Goal: Task Accomplishment & Management: Manage account settings

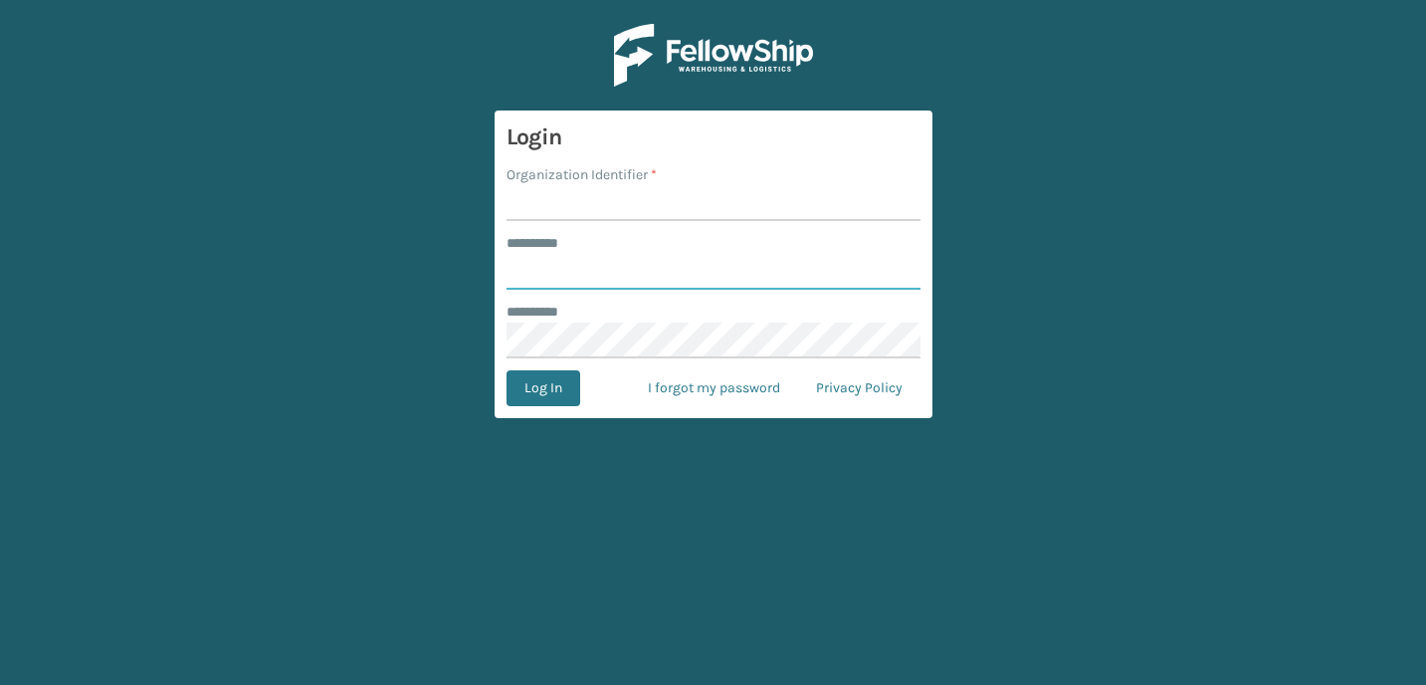
type input "**********"
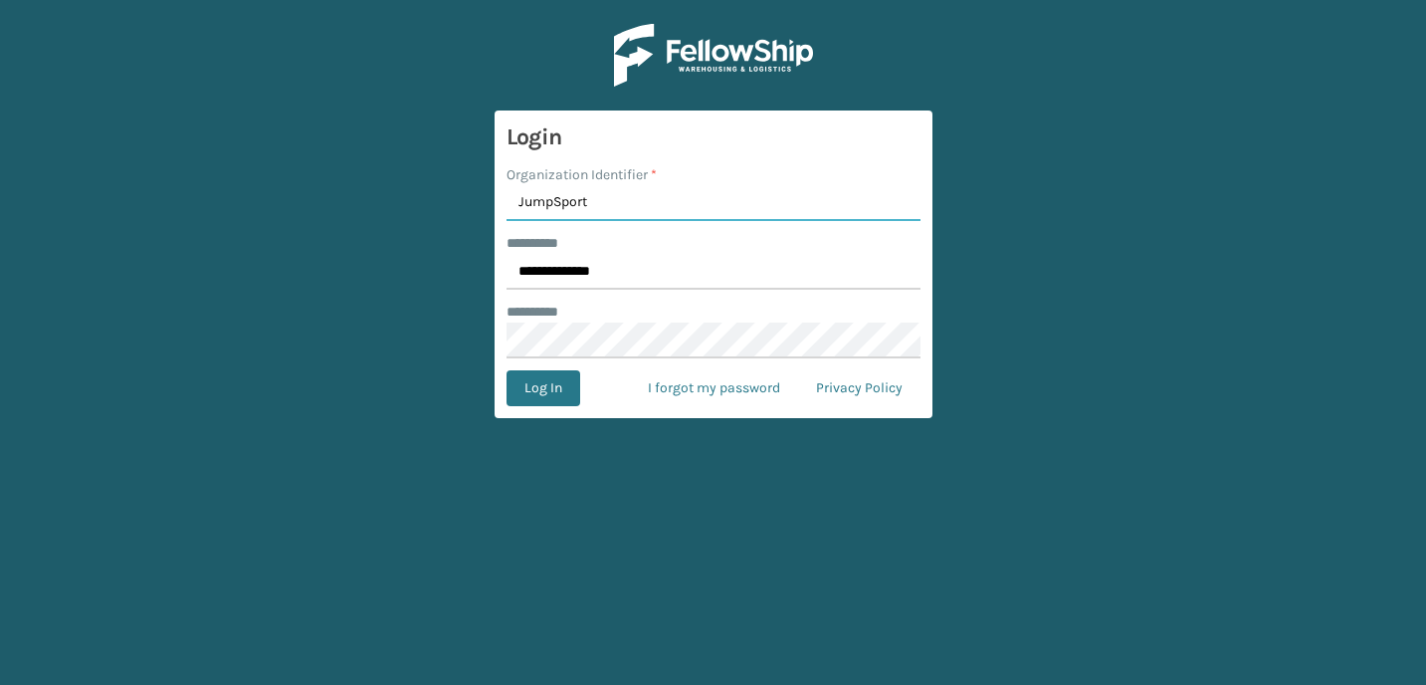
type input "JumpSport"
click at [506, 370] on button "Log In" at bounding box center [543, 388] width 74 height 36
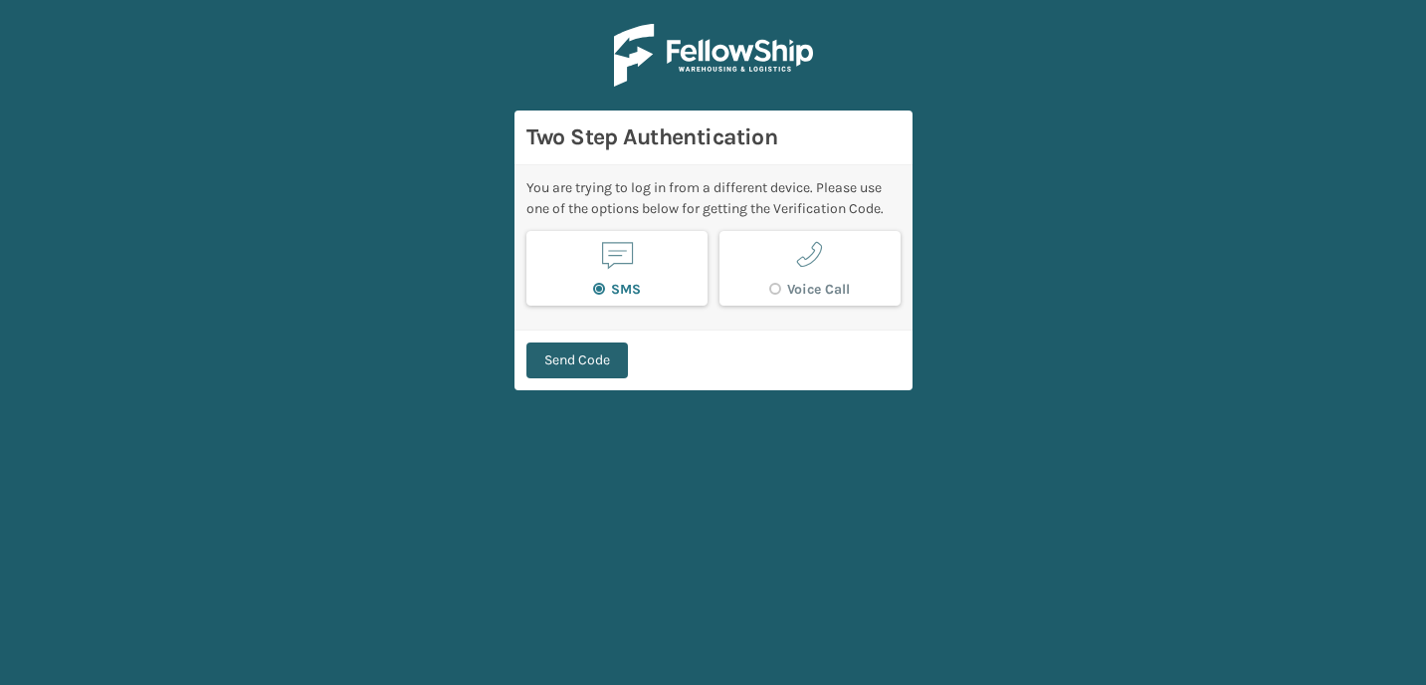
click at [573, 362] on button "Send Code" at bounding box center [576, 360] width 101 height 36
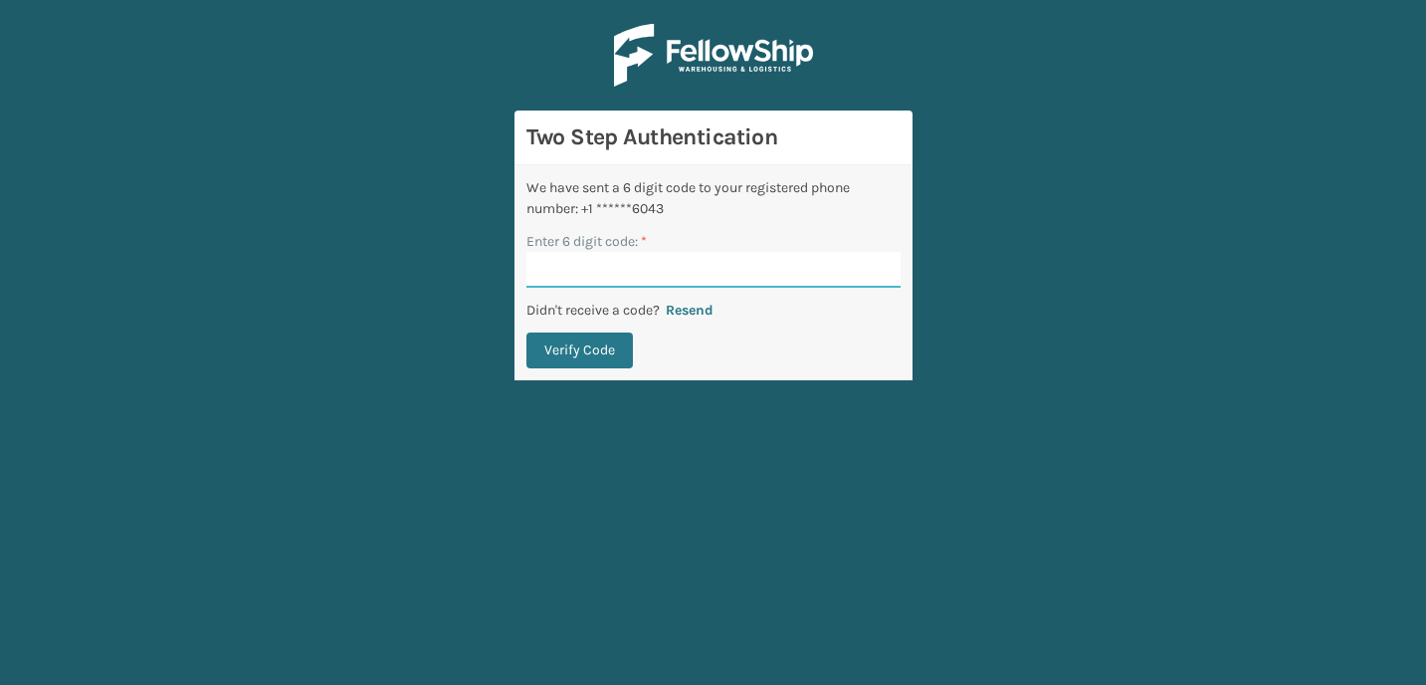
paste input "931094"
type input "931094"
click at [567, 353] on button "Verify Code" at bounding box center [579, 350] width 106 height 36
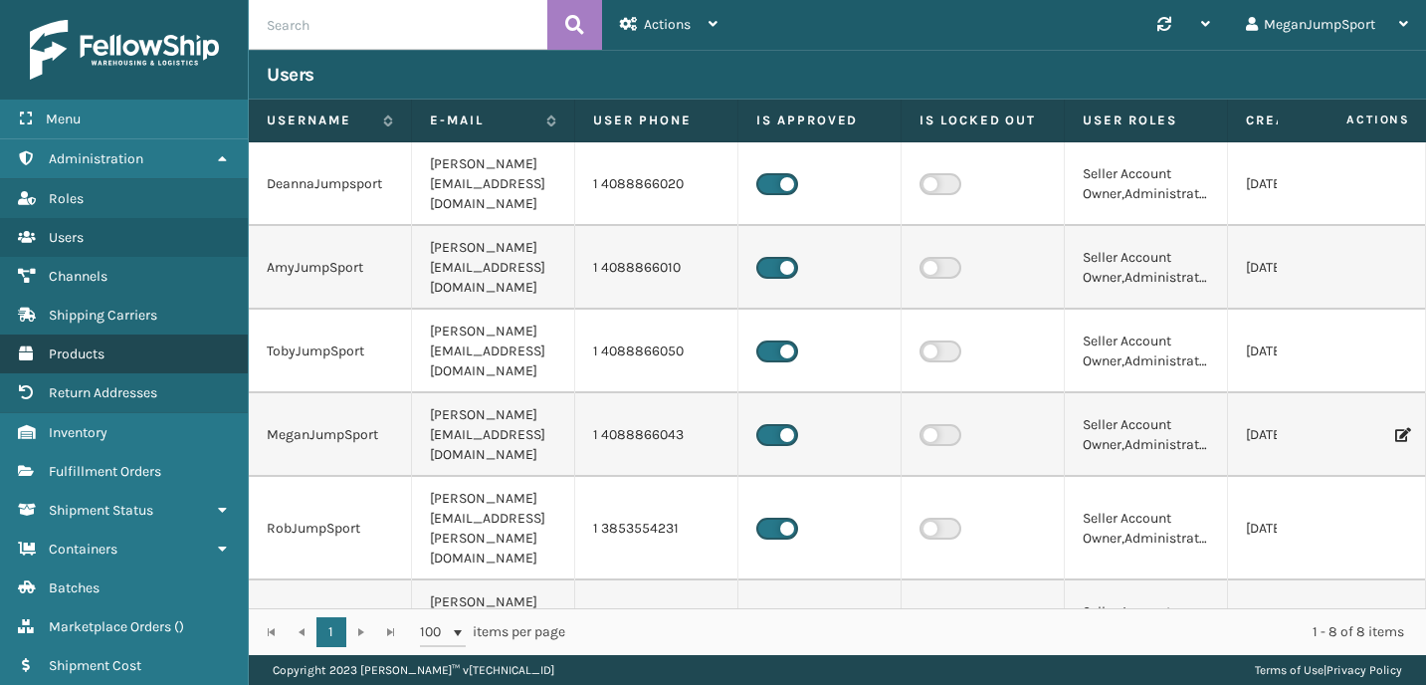
click at [92, 351] on span "Products" at bounding box center [77, 353] width 56 height 17
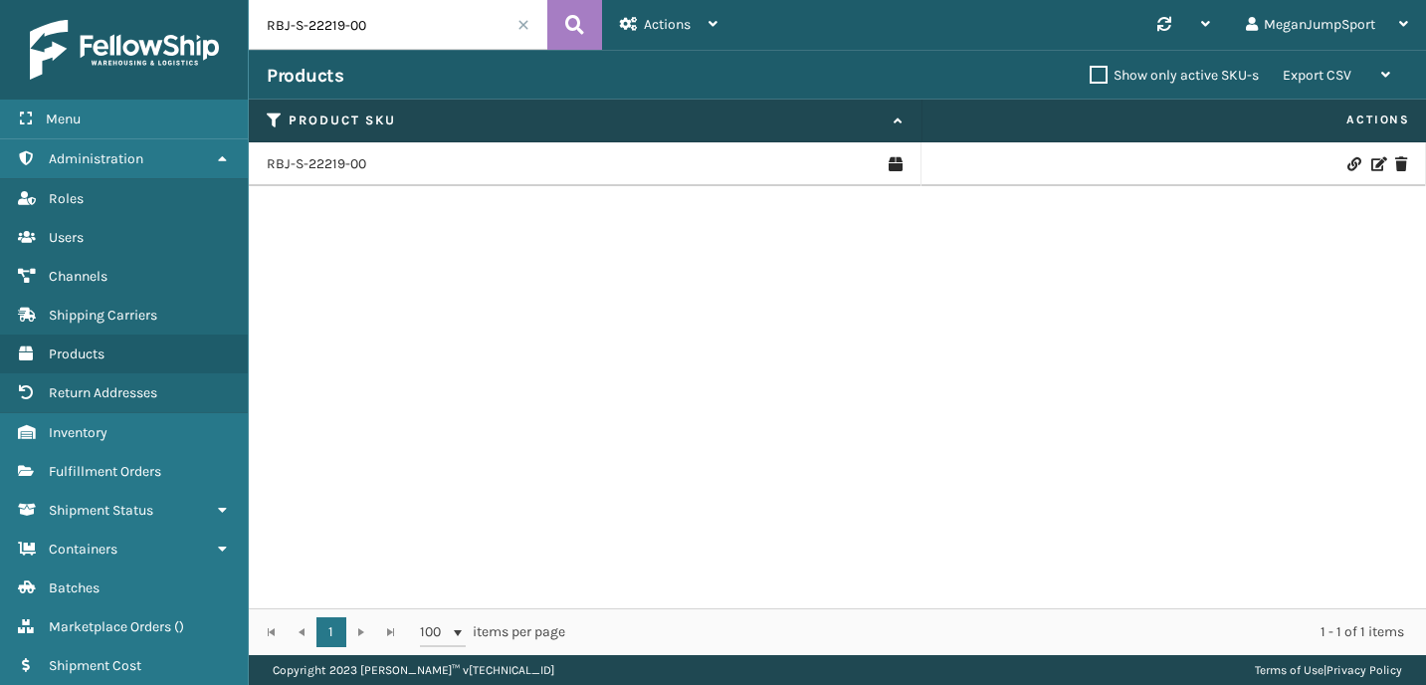
drag, startPoint x: 403, startPoint y: 19, endPoint x: 200, endPoint y: 25, distance: 203.1
click at [202, 0] on div "Menu Administration Roles Users Channels Shipping Carriers Products Return Addr…" at bounding box center [713, 0] width 1426 height 0
paste input "SLE-S-10926-01"
type input "SLE-S-10926-01"
click at [355, 161] on link "SLE-S-10926-01" at bounding box center [315, 164] width 96 height 20
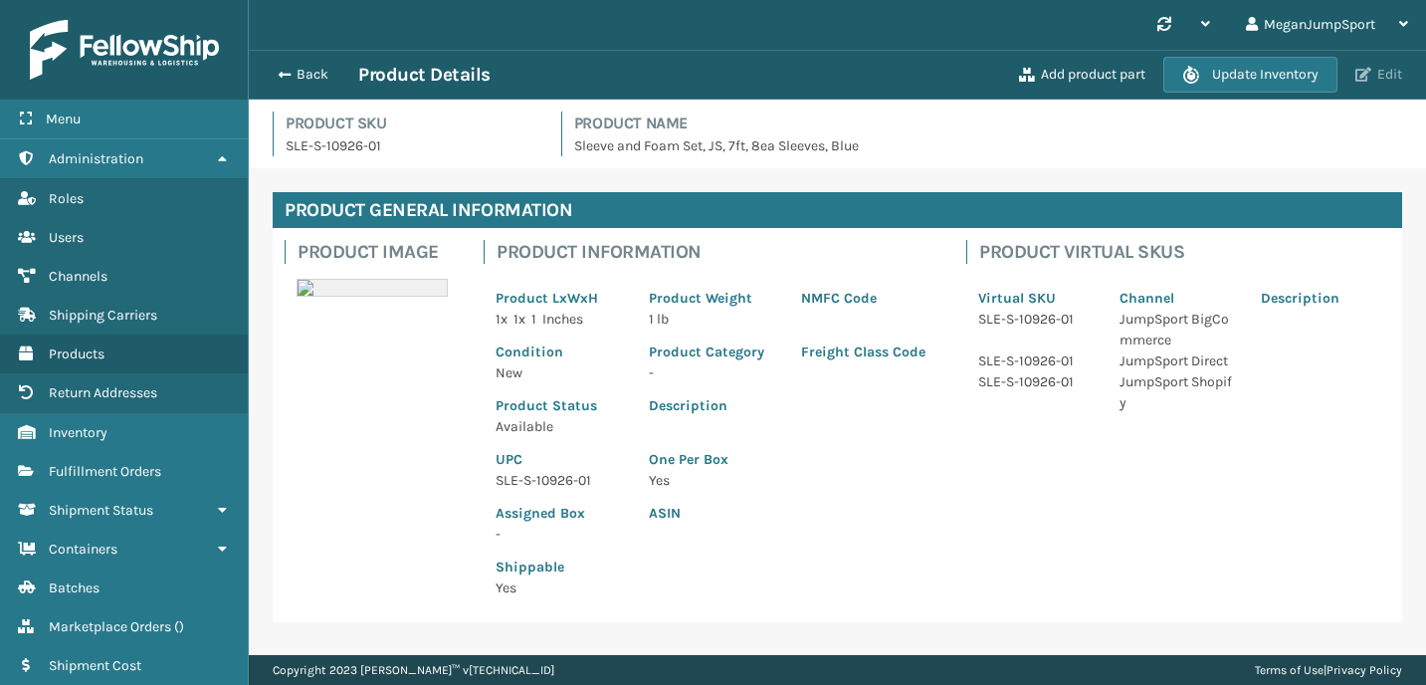
click at [1386, 72] on button "Edit" at bounding box center [1378, 75] width 59 height 18
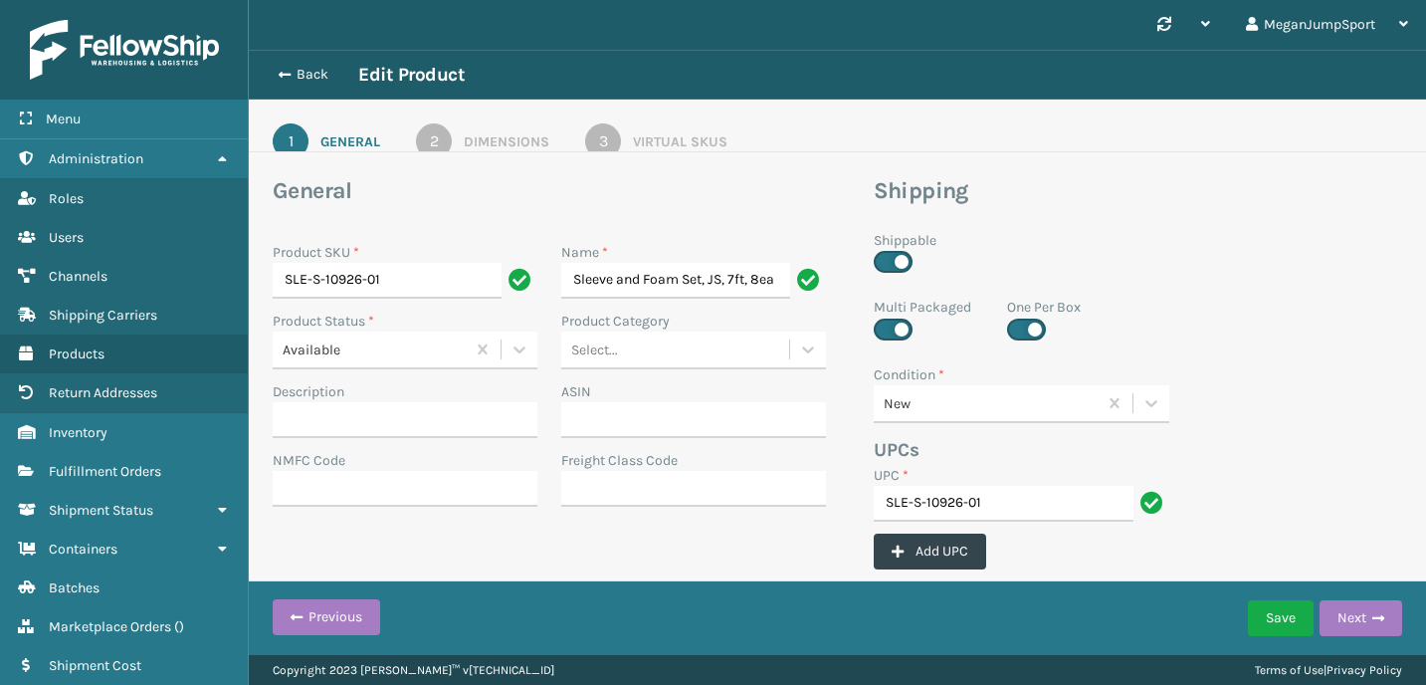
click at [506, 136] on div "Dimensions" at bounding box center [507, 141] width 86 height 21
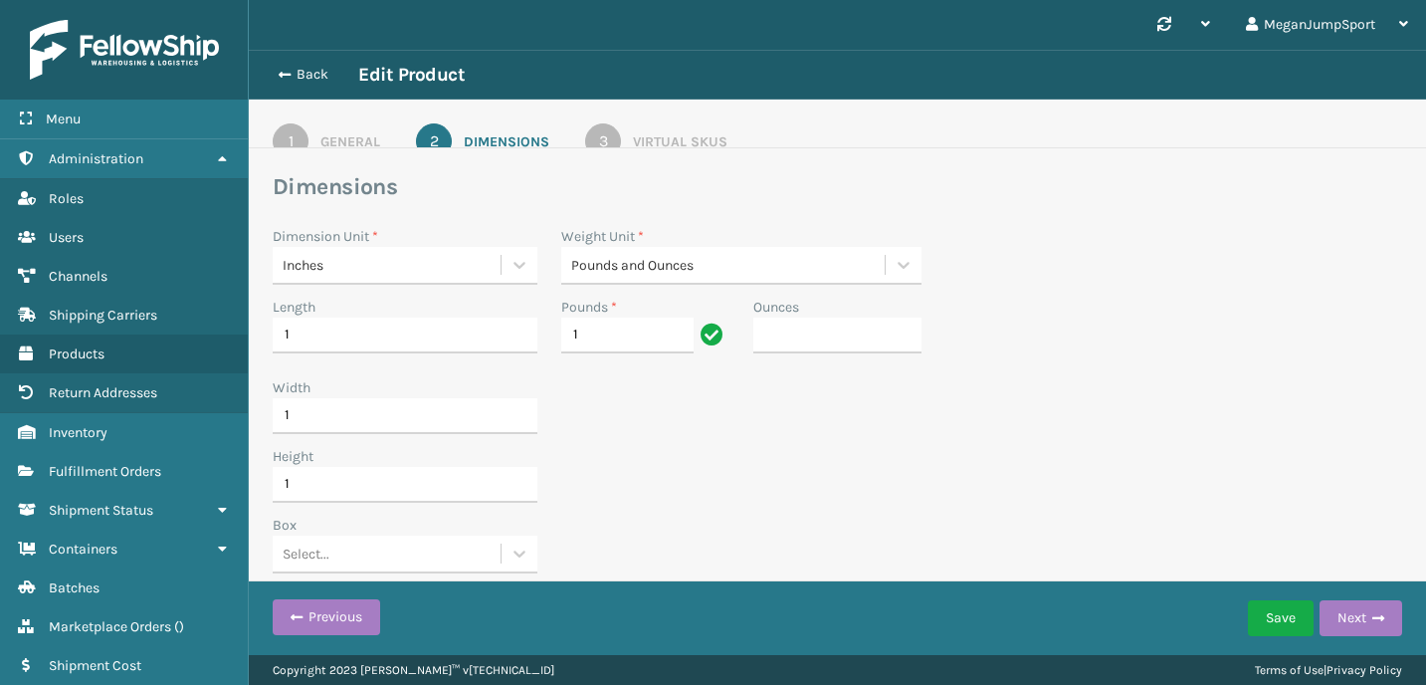
click at [649, 133] on div "Virtual SKUs" at bounding box center [680, 141] width 95 height 21
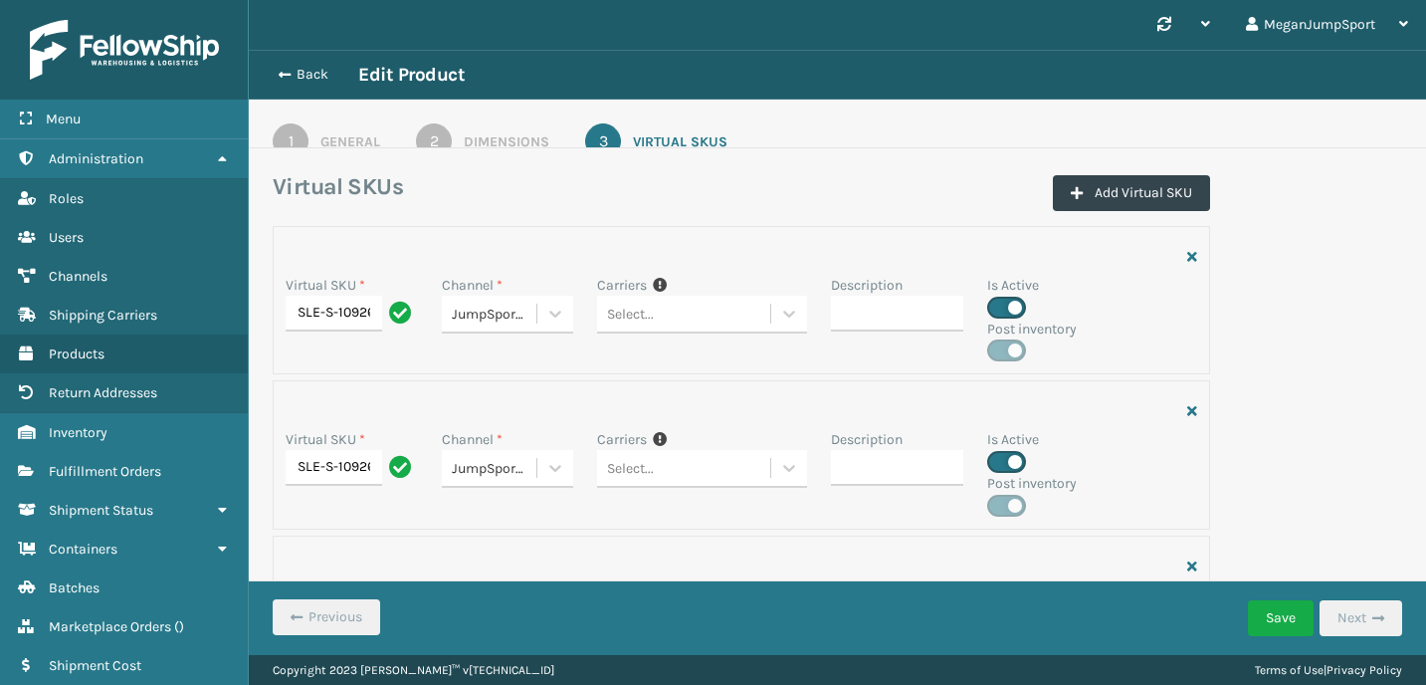
click at [316, 136] on link "1 General" at bounding box center [326, 141] width 179 height 36
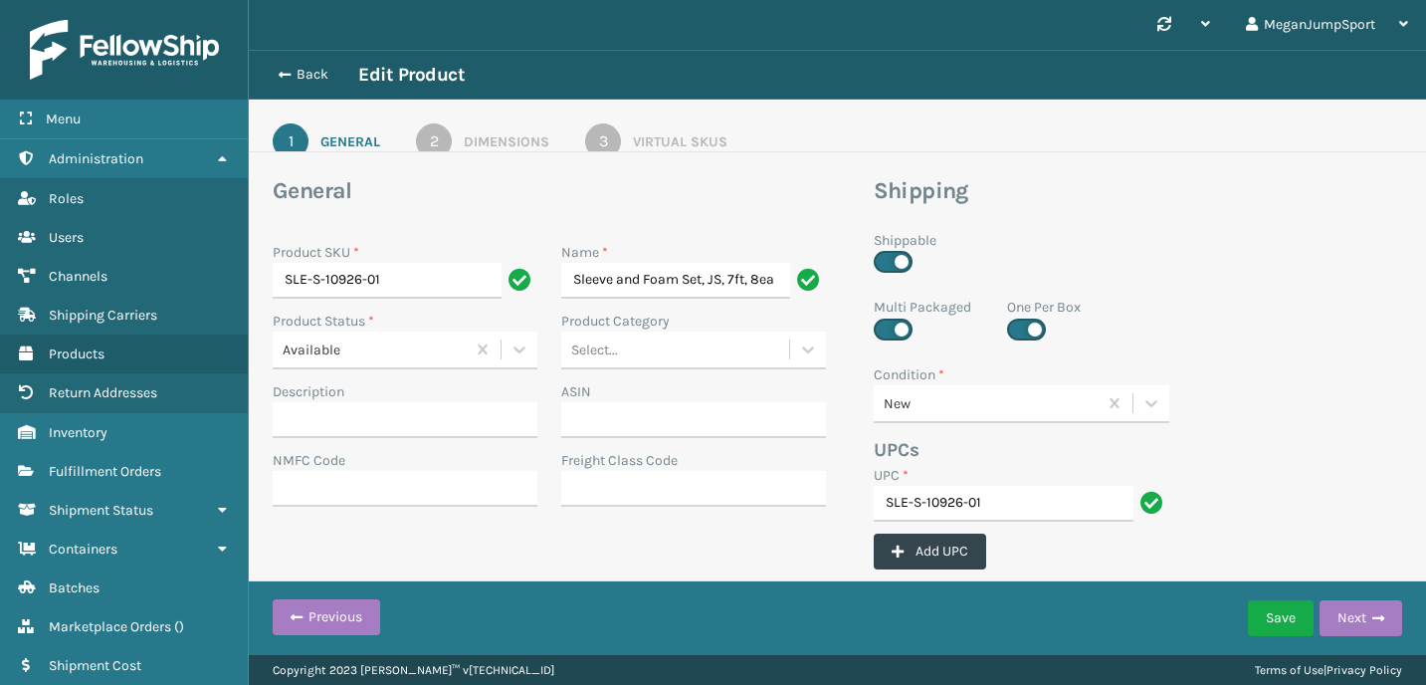
click at [500, 136] on div "Dimensions" at bounding box center [507, 141] width 86 height 21
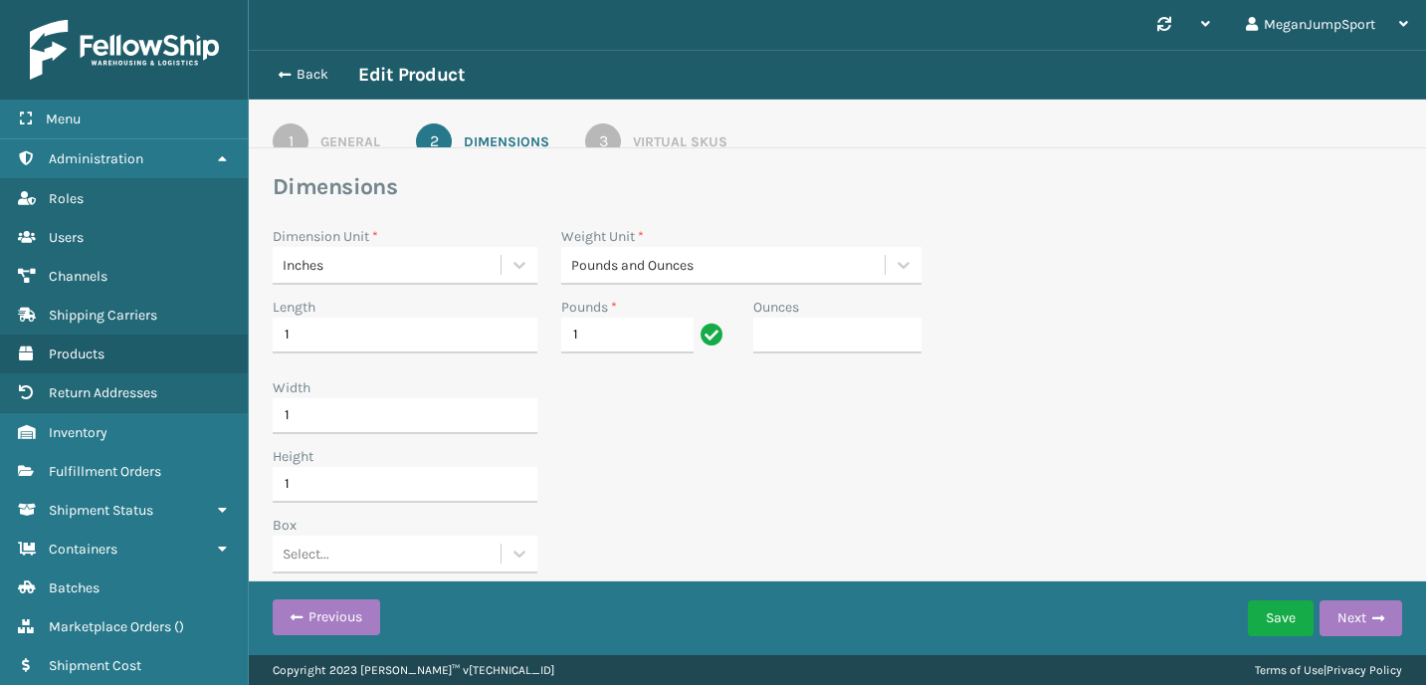
click at [649, 139] on div "Virtual SKUs" at bounding box center [680, 141] width 95 height 21
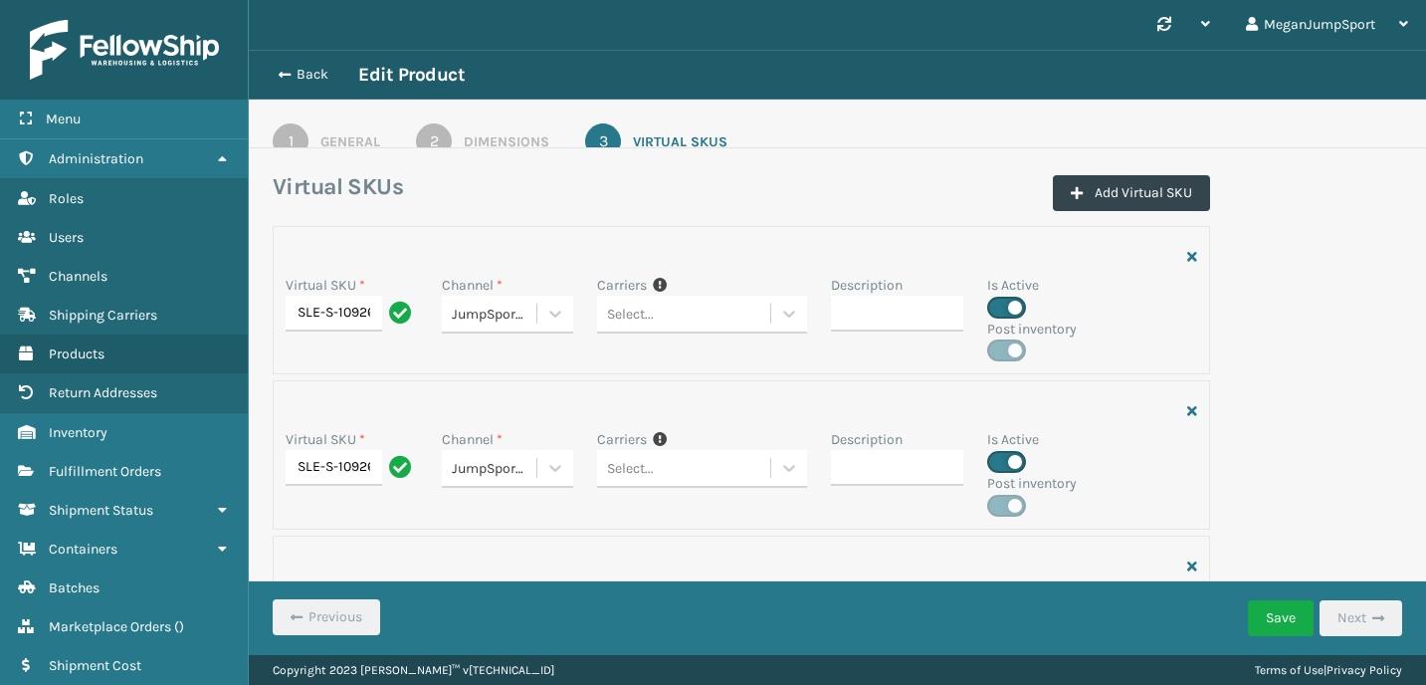
click at [314, 136] on link "1 General" at bounding box center [326, 141] width 179 height 36
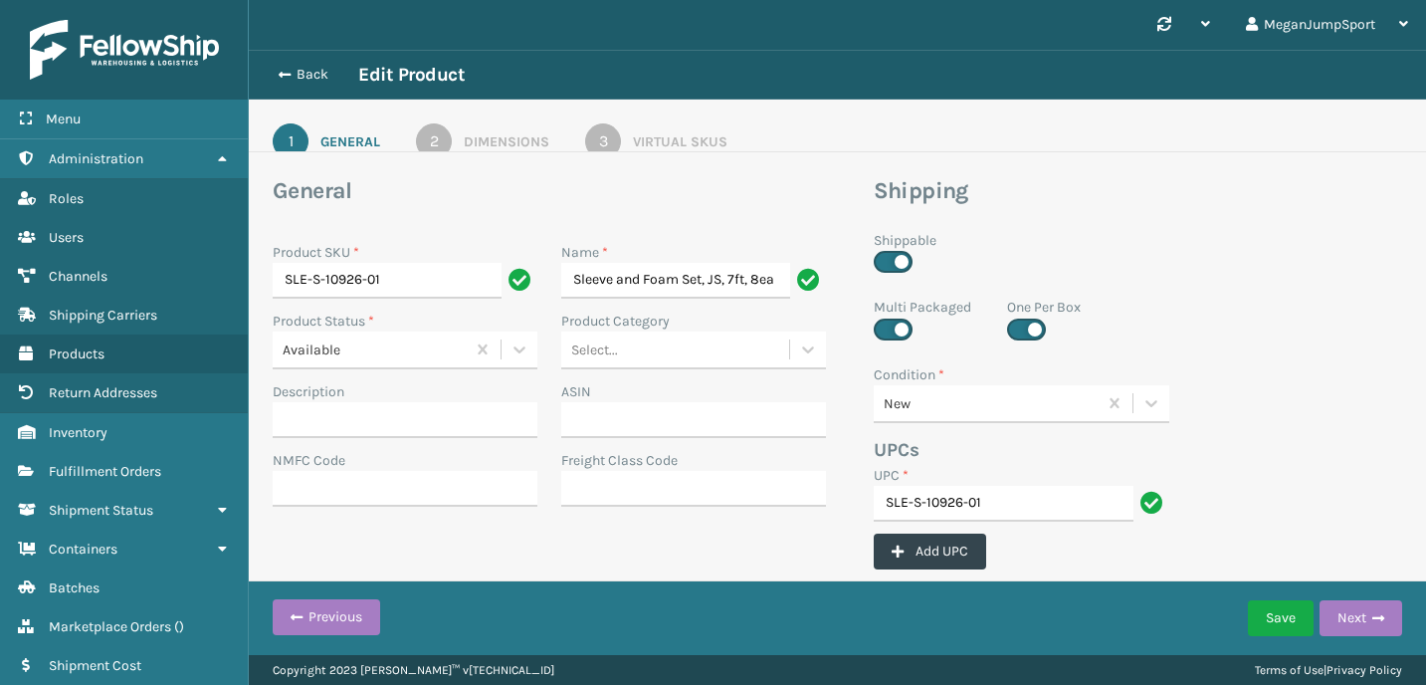
click at [509, 134] on div "Dimensions" at bounding box center [507, 141] width 86 height 21
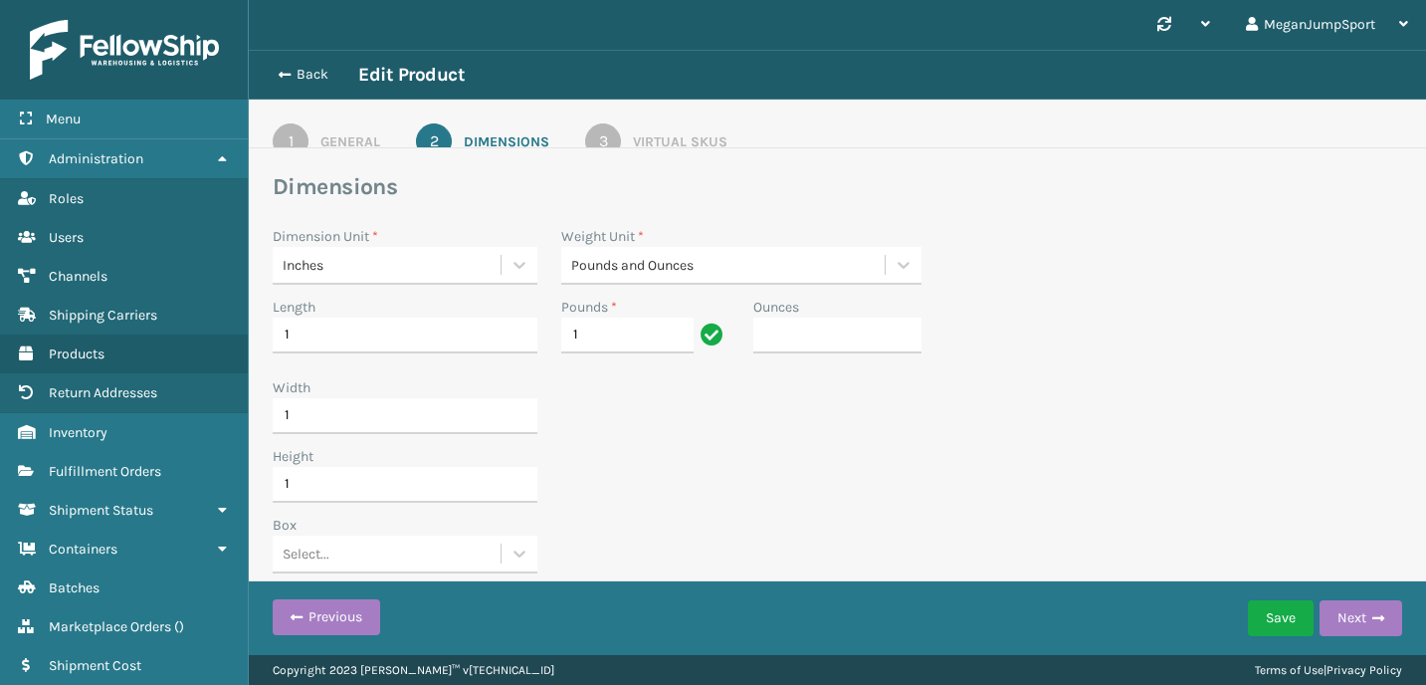
click at [657, 134] on div "Virtual SKUs" at bounding box center [680, 141] width 95 height 21
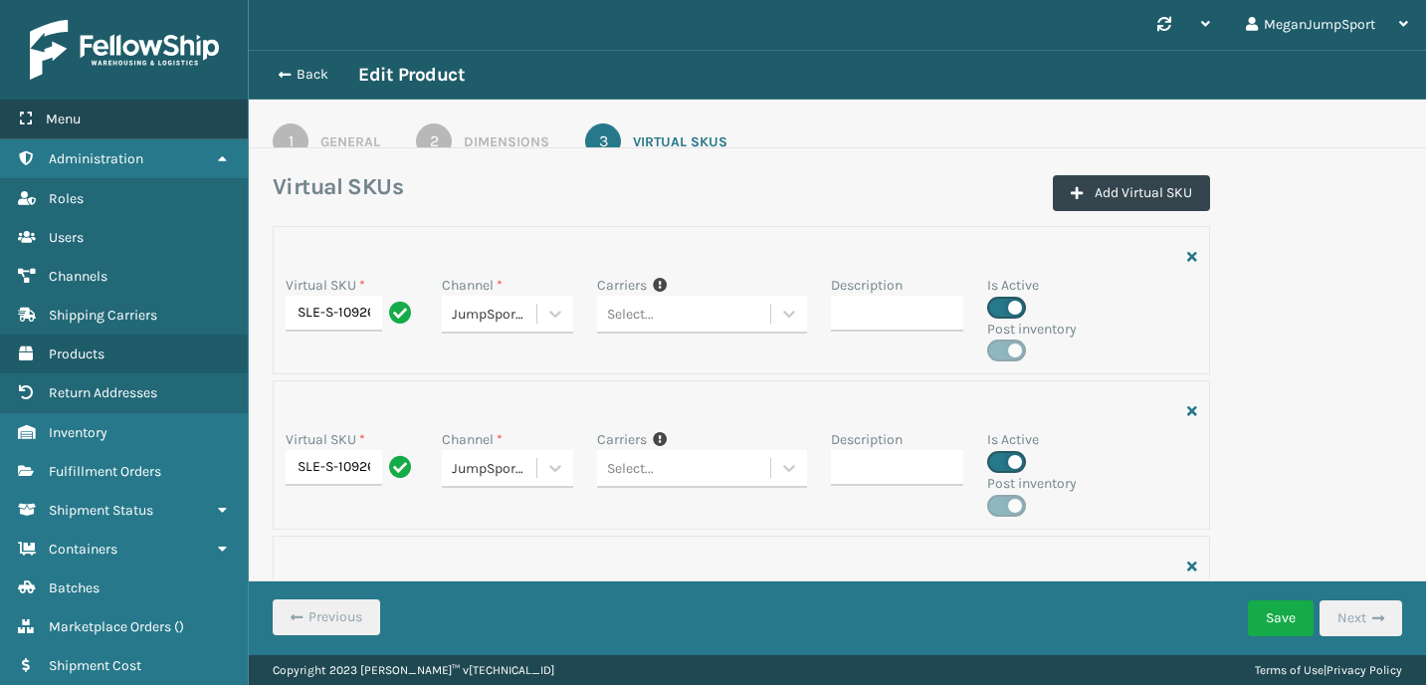
click at [71, 124] on span "Menu" at bounding box center [63, 118] width 35 height 17
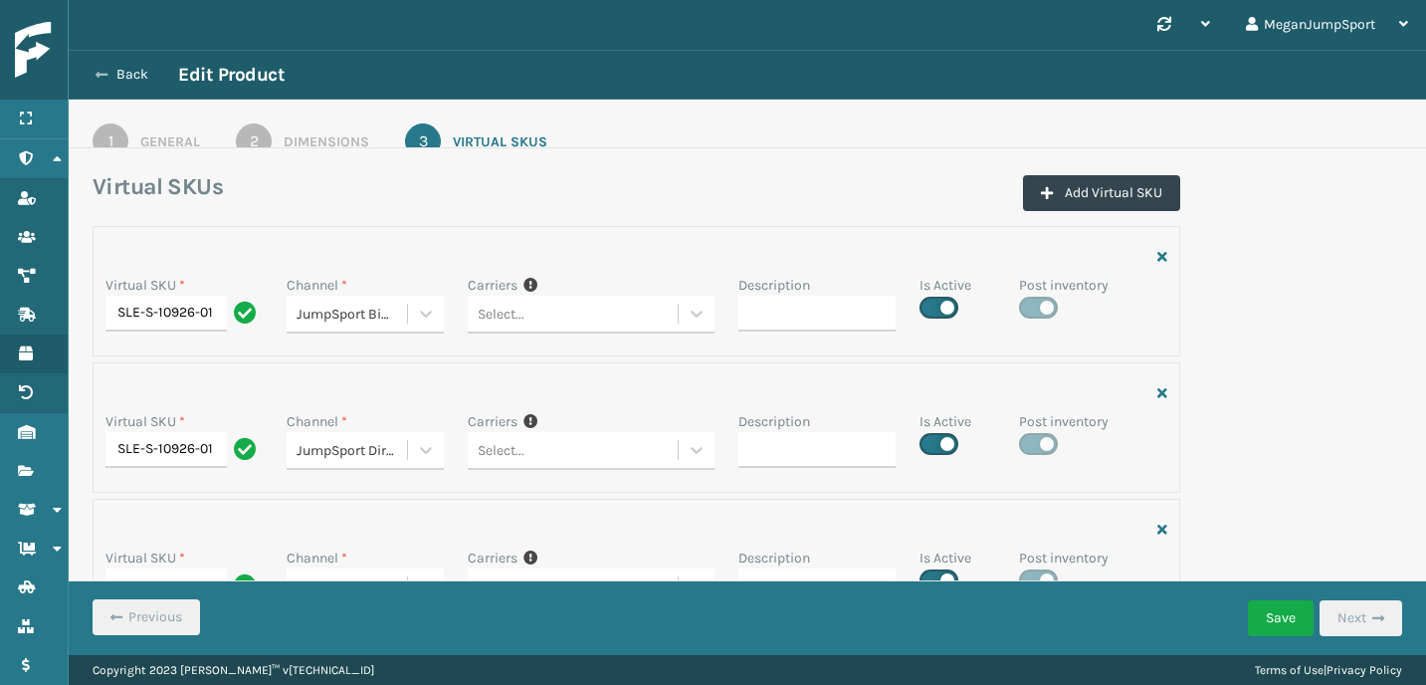
click at [100, 73] on icon at bounding box center [102, 75] width 12 height 14
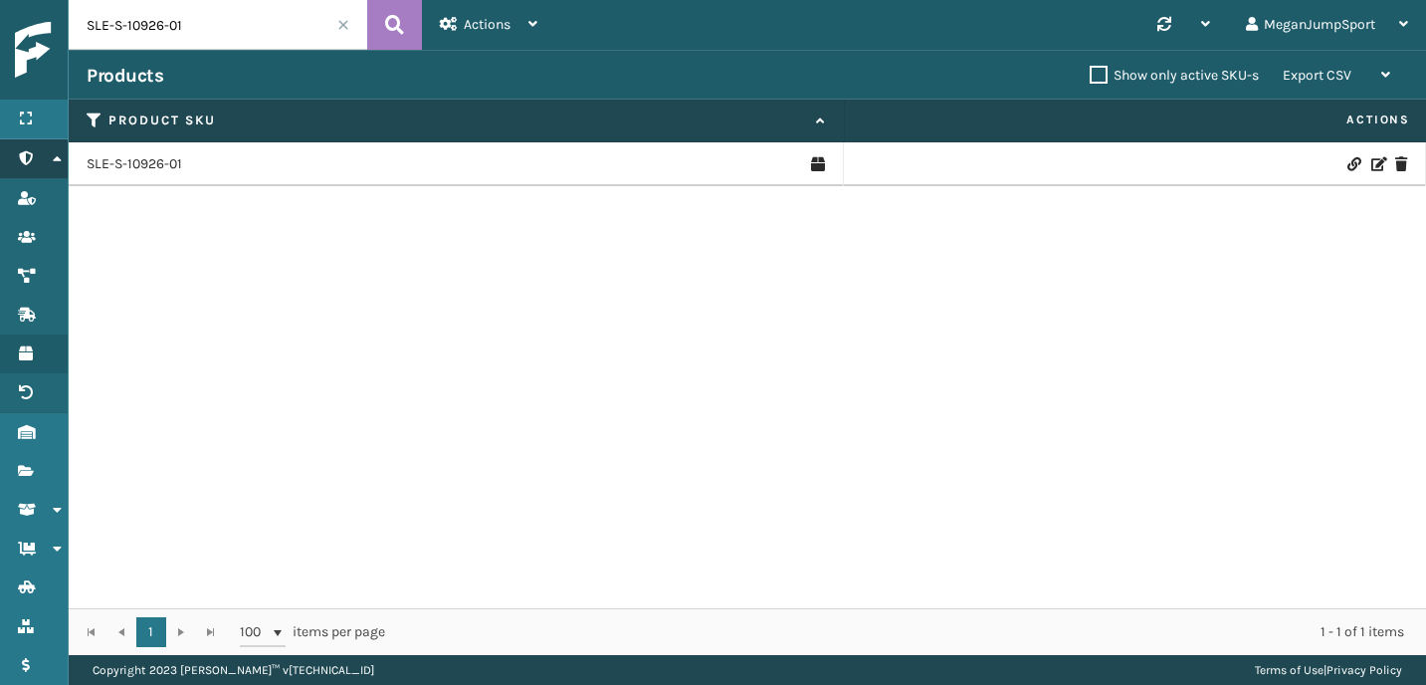
click at [38, 159] on link "Administration" at bounding box center [34, 158] width 68 height 39
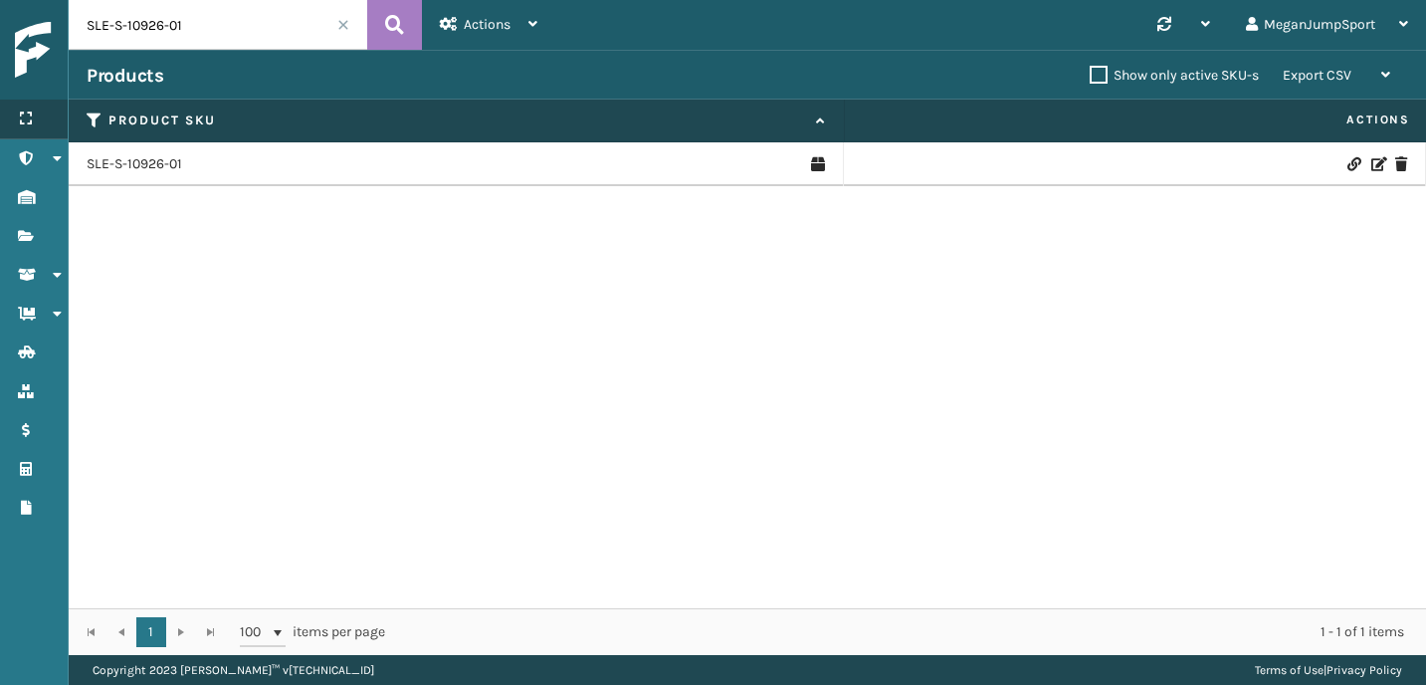
click at [32, 134] on div "Menu" at bounding box center [34, 119] width 68 height 40
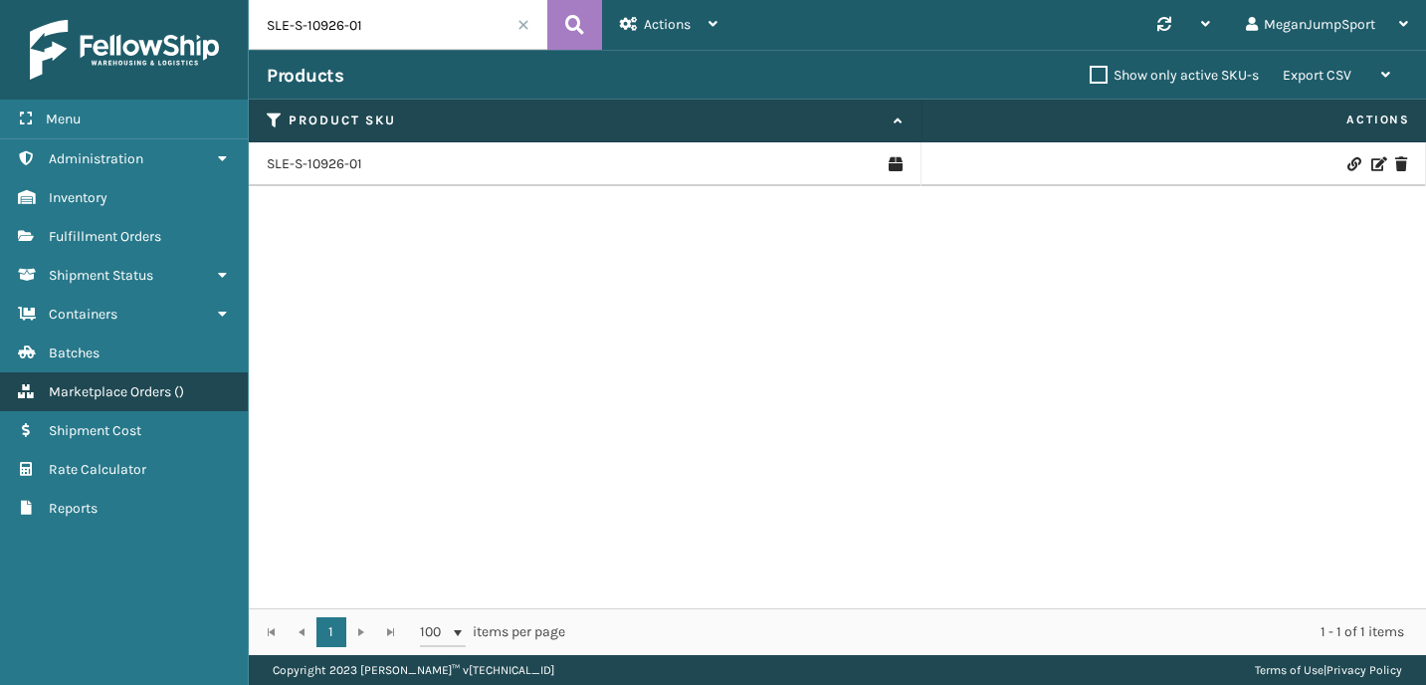
click at [100, 391] on span "Marketplace Orders" at bounding box center [110, 391] width 122 height 17
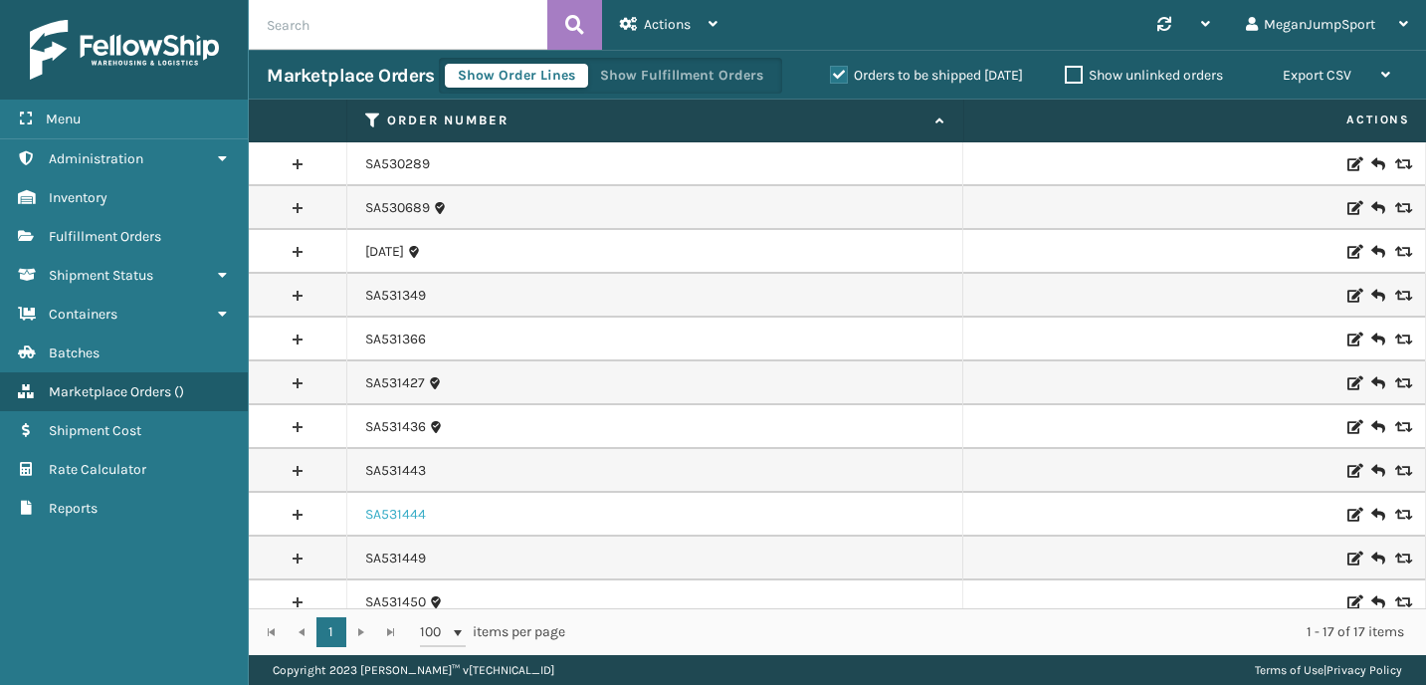
click at [414, 516] on link "SA531444" at bounding box center [395, 514] width 61 height 20
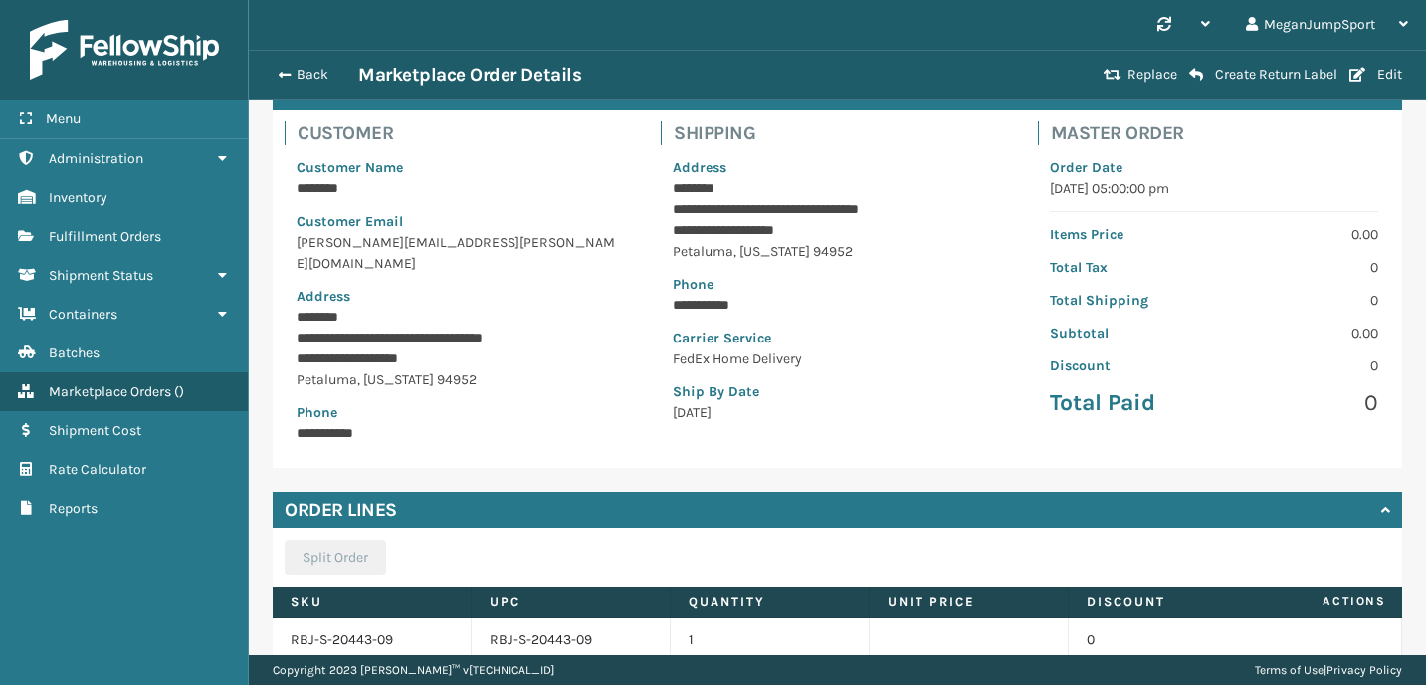
scroll to position [248, 0]
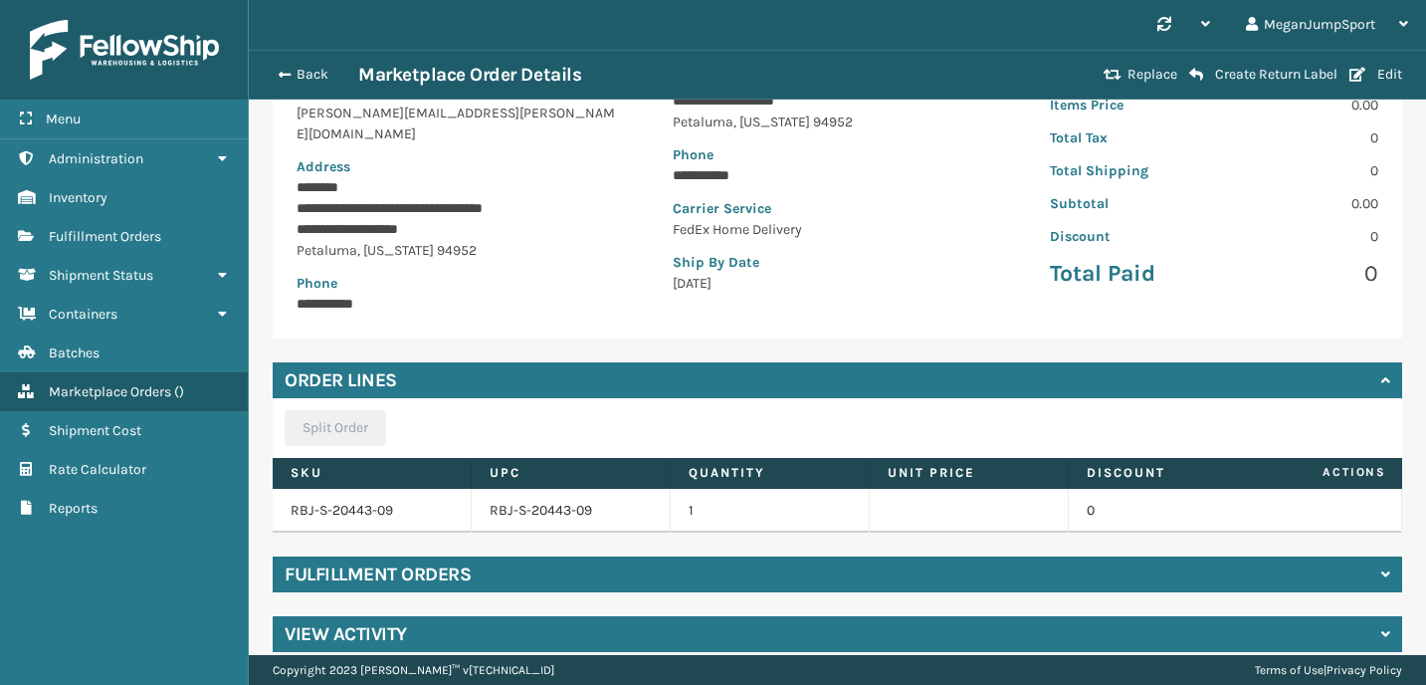
click at [521, 568] on div "Fulfillment Orders" at bounding box center [837, 574] width 1129 height 36
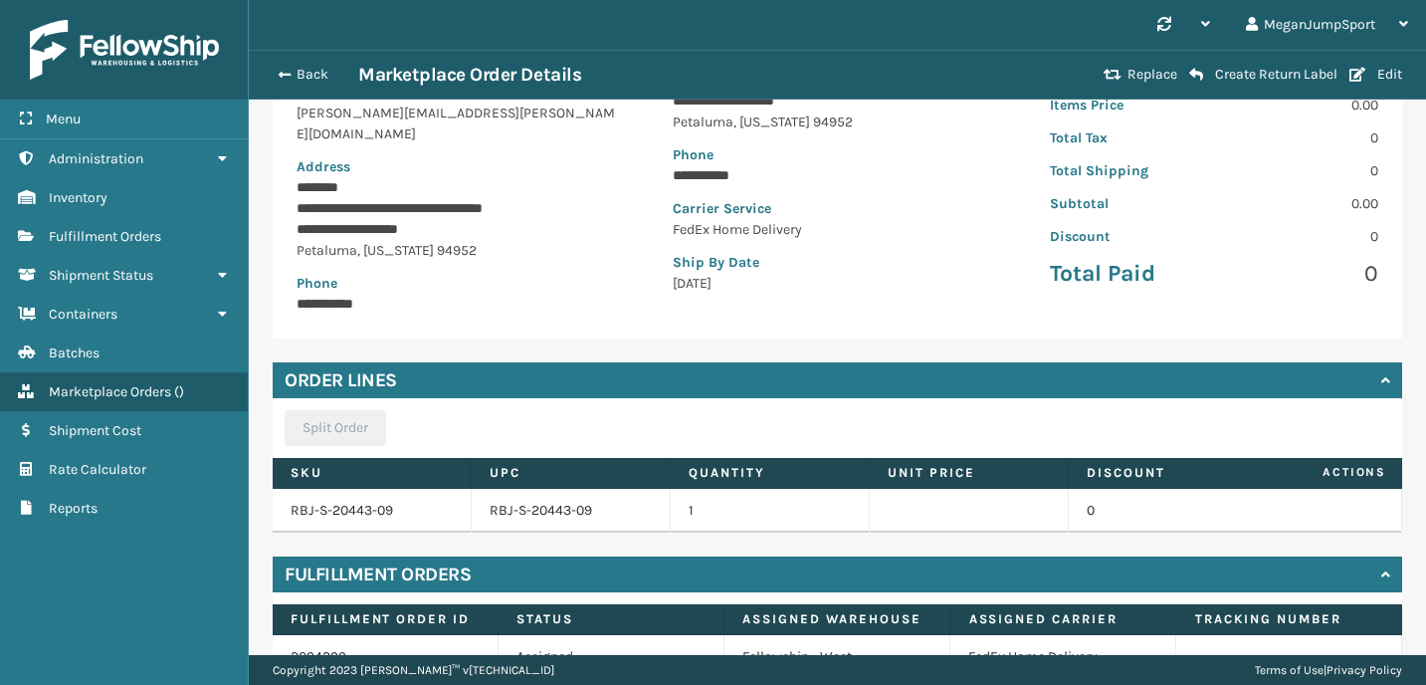
scroll to position [334, 0]
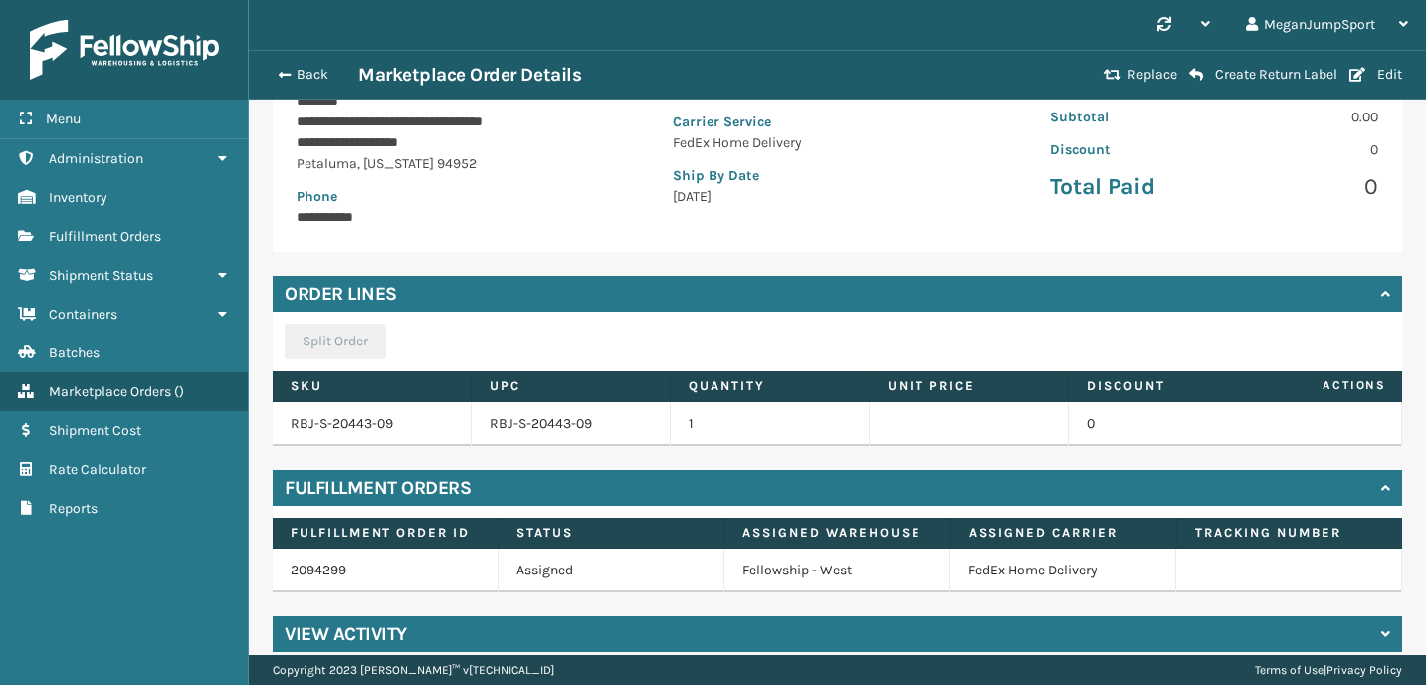
click at [371, 476] on h4 "Fulfillment Orders" at bounding box center [378, 488] width 186 height 24
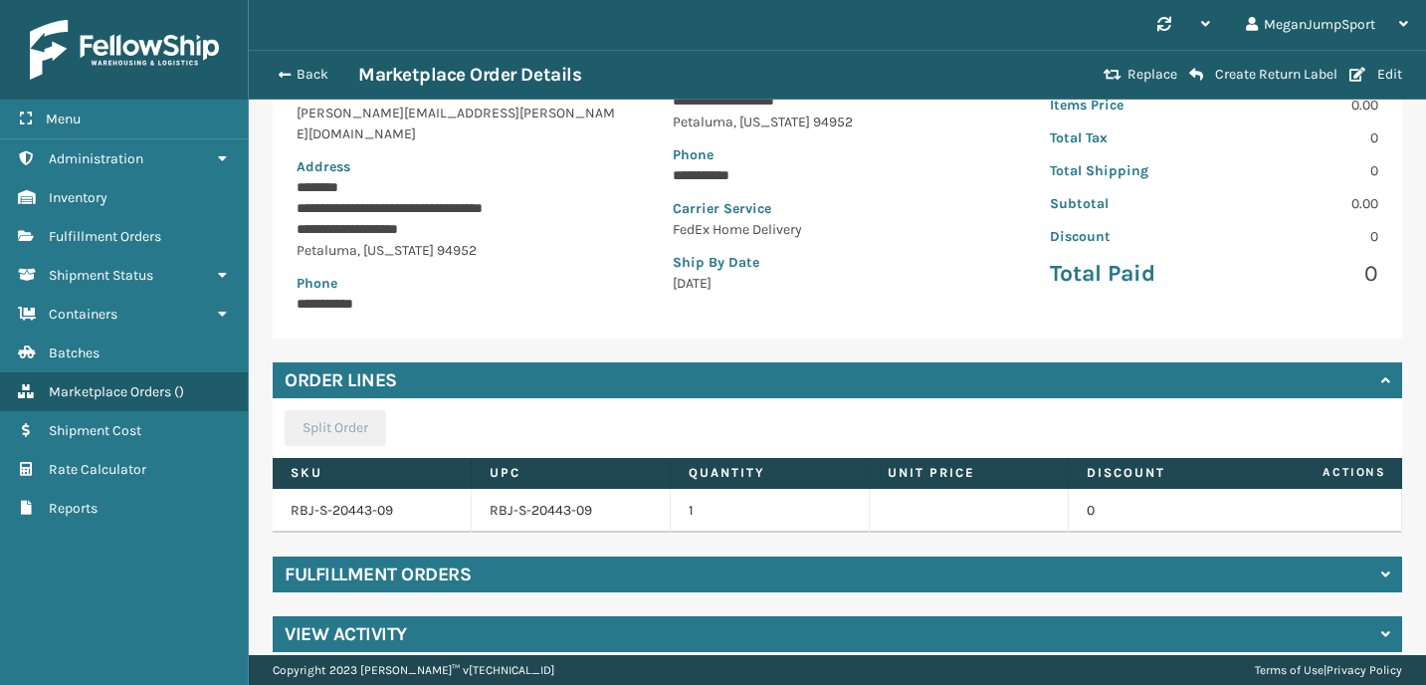
scroll to position [0, 0]
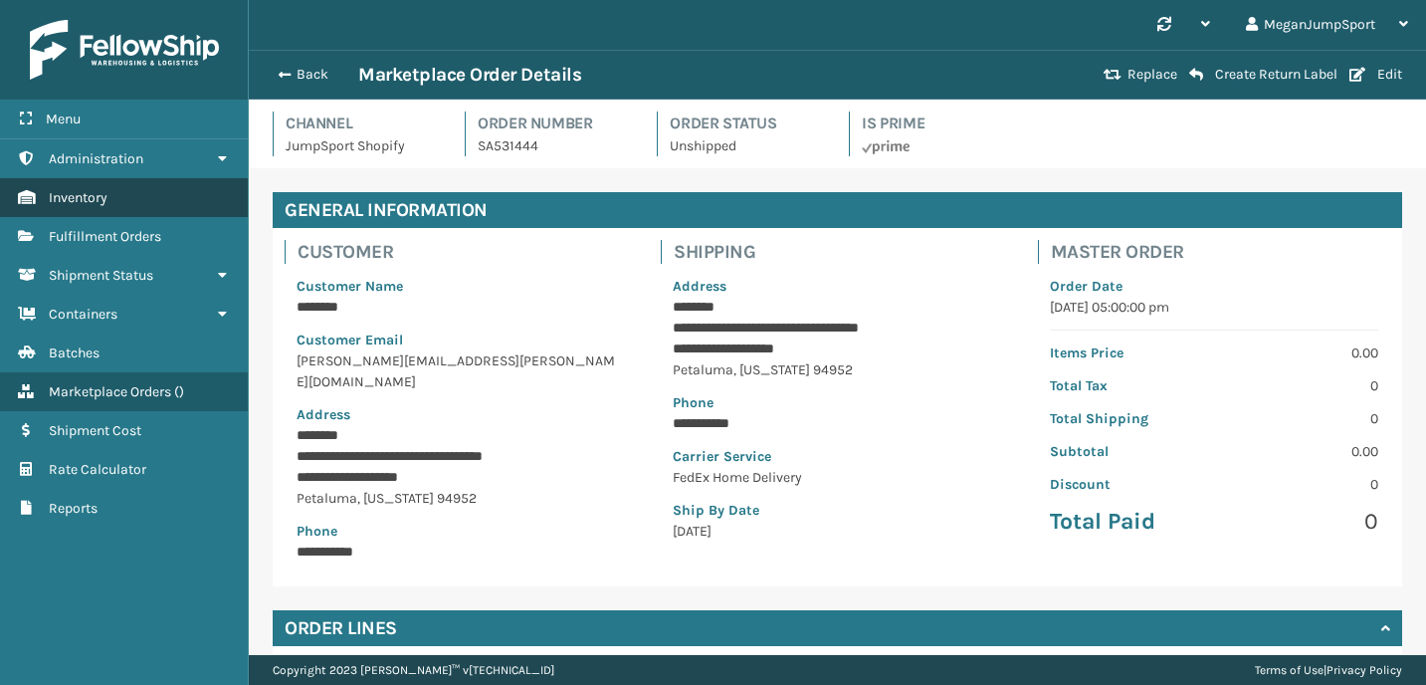
click at [98, 191] on span "Inventory" at bounding box center [78, 197] width 59 height 17
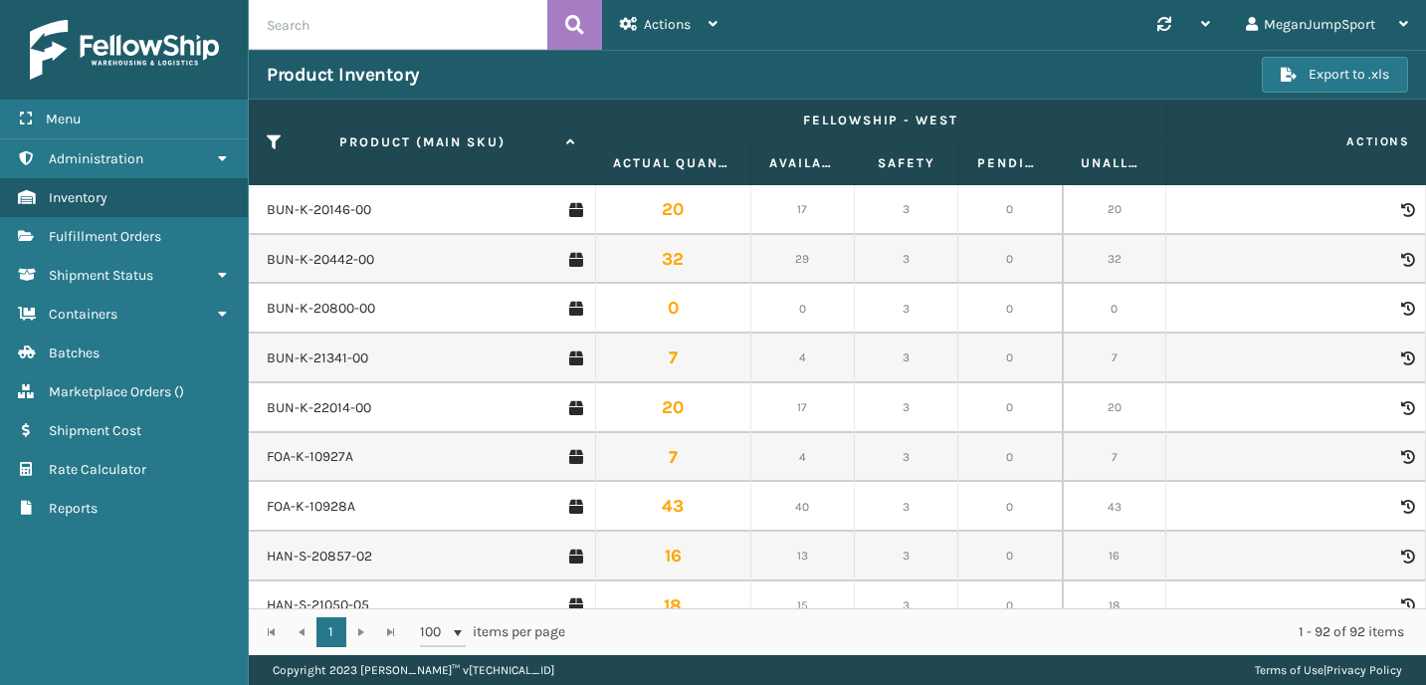
click at [345, 30] on input "text" at bounding box center [398, 25] width 298 height 50
type input "sle-s"
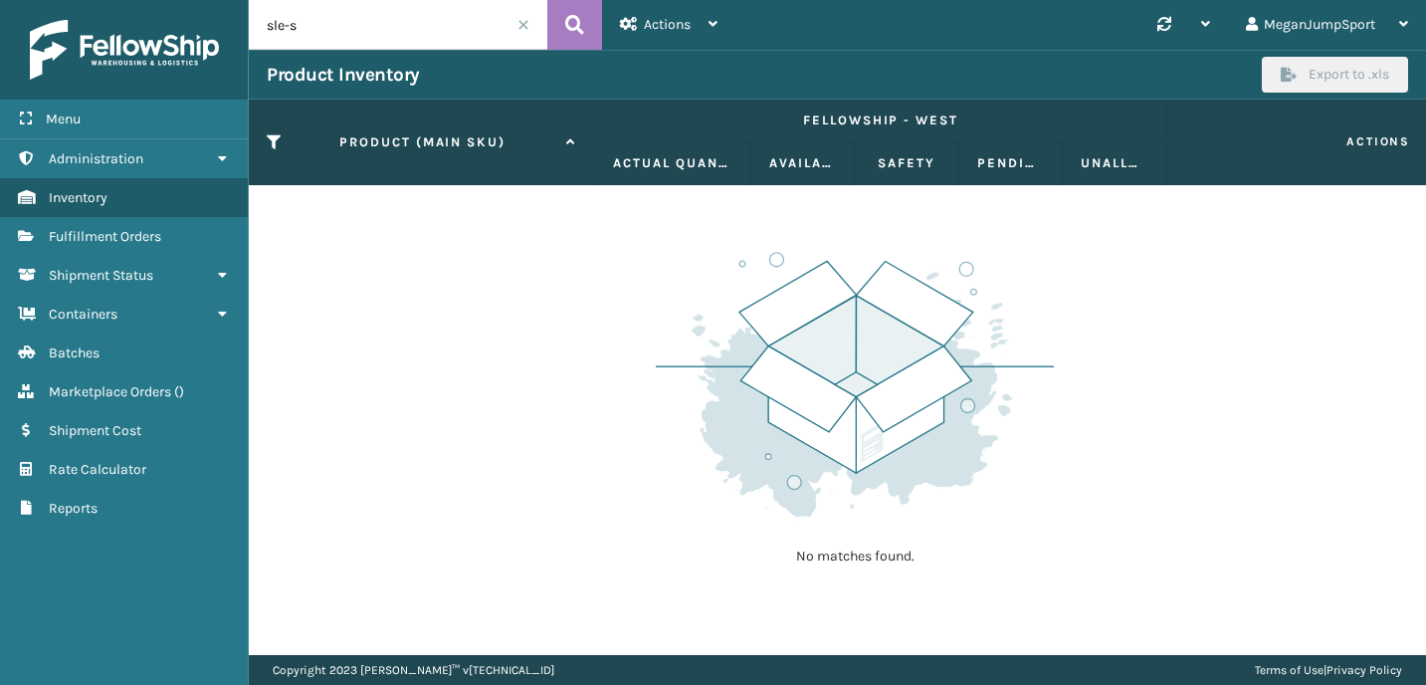
click at [523, 23] on span at bounding box center [523, 25] width 12 height 12
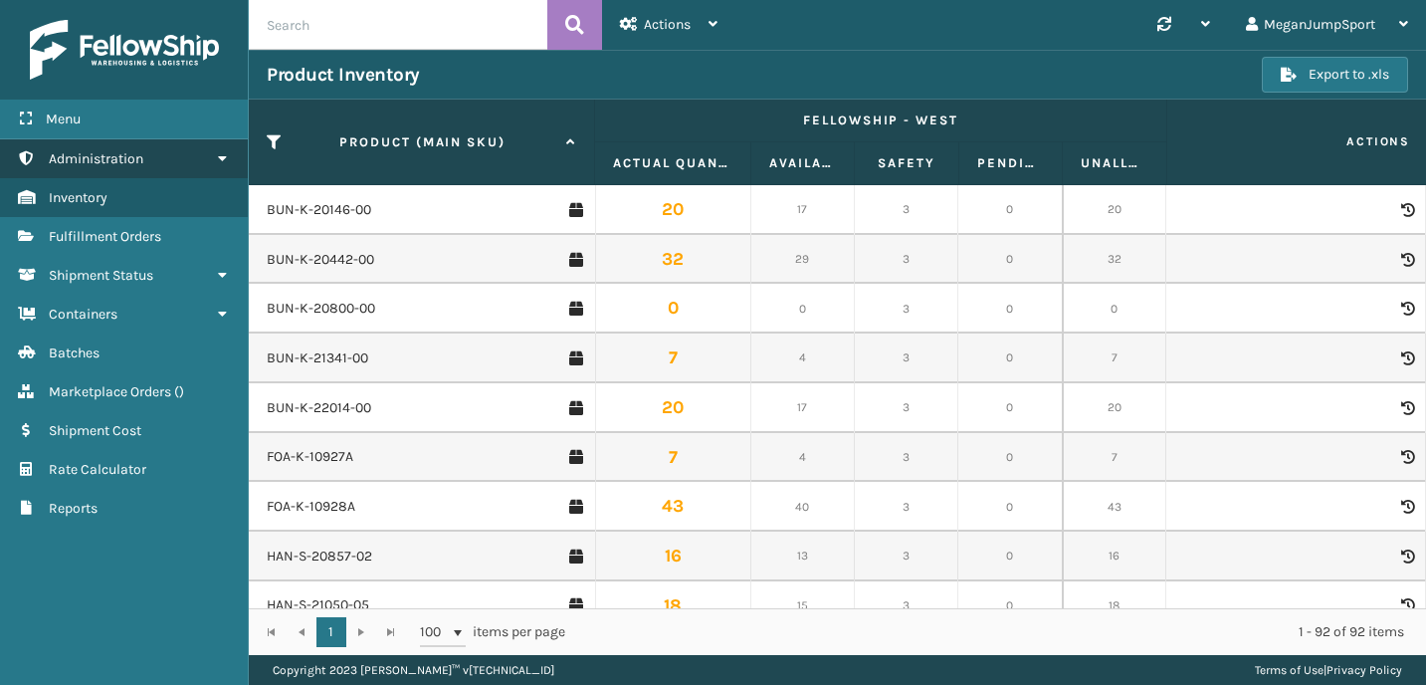
click at [113, 154] on span "Administration" at bounding box center [96, 158] width 95 height 17
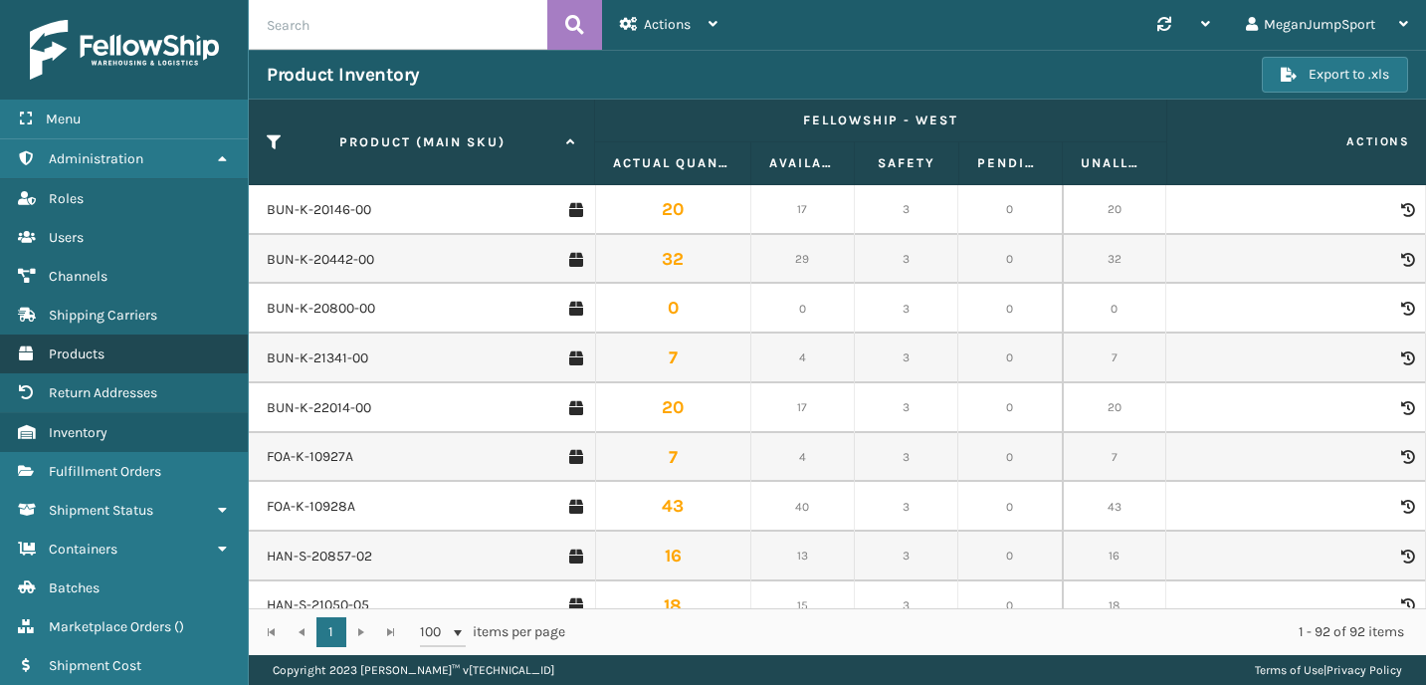
click at [71, 349] on span "Products" at bounding box center [77, 353] width 56 height 17
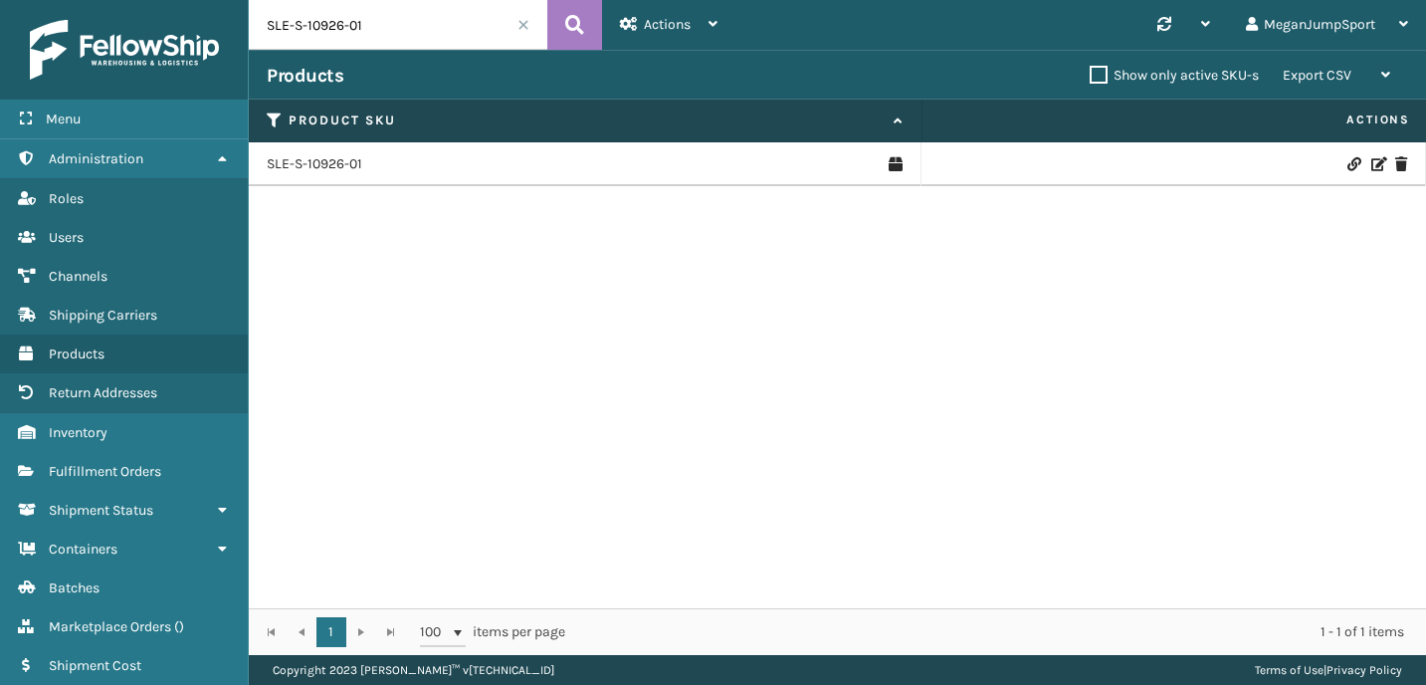
click at [381, 24] on input "SLE-S-10926-01" at bounding box center [398, 25] width 298 height 50
click at [310, 161] on link "SLE-S-10926-01" at bounding box center [315, 164] width 96 height 20
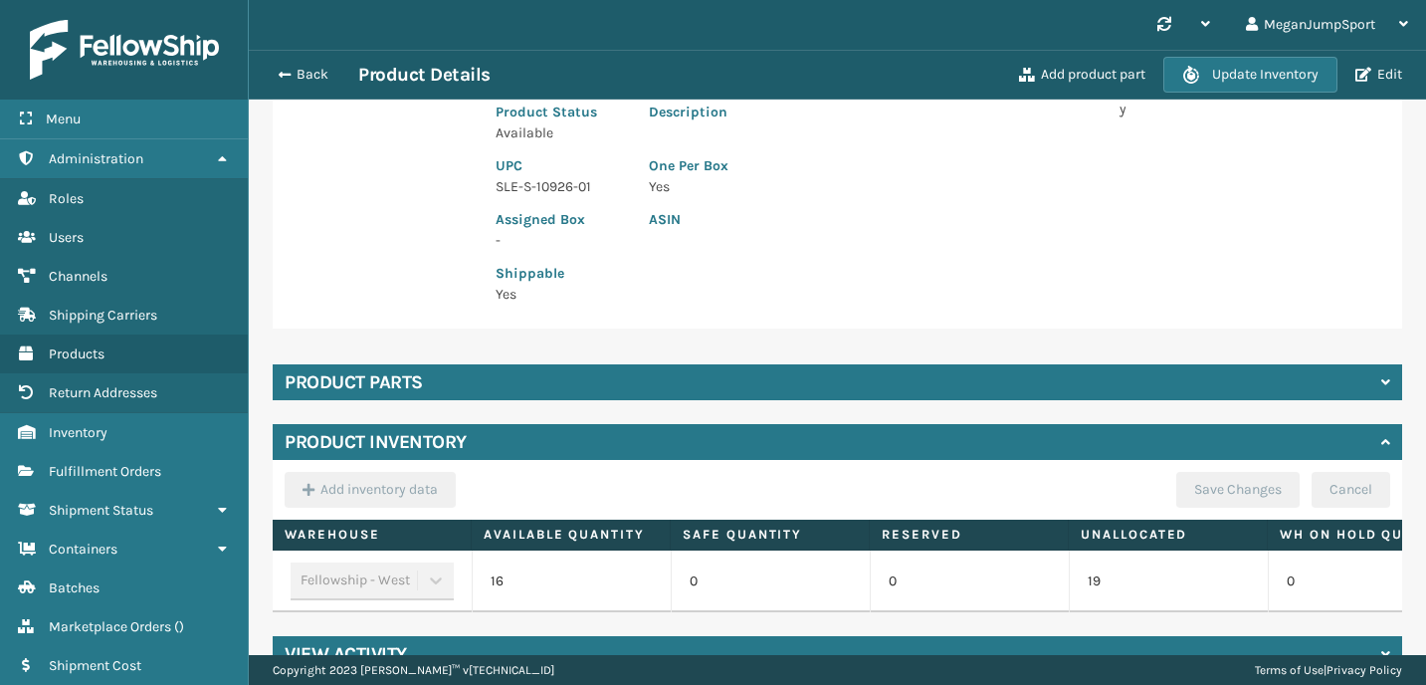
scroll to position [334, 0]
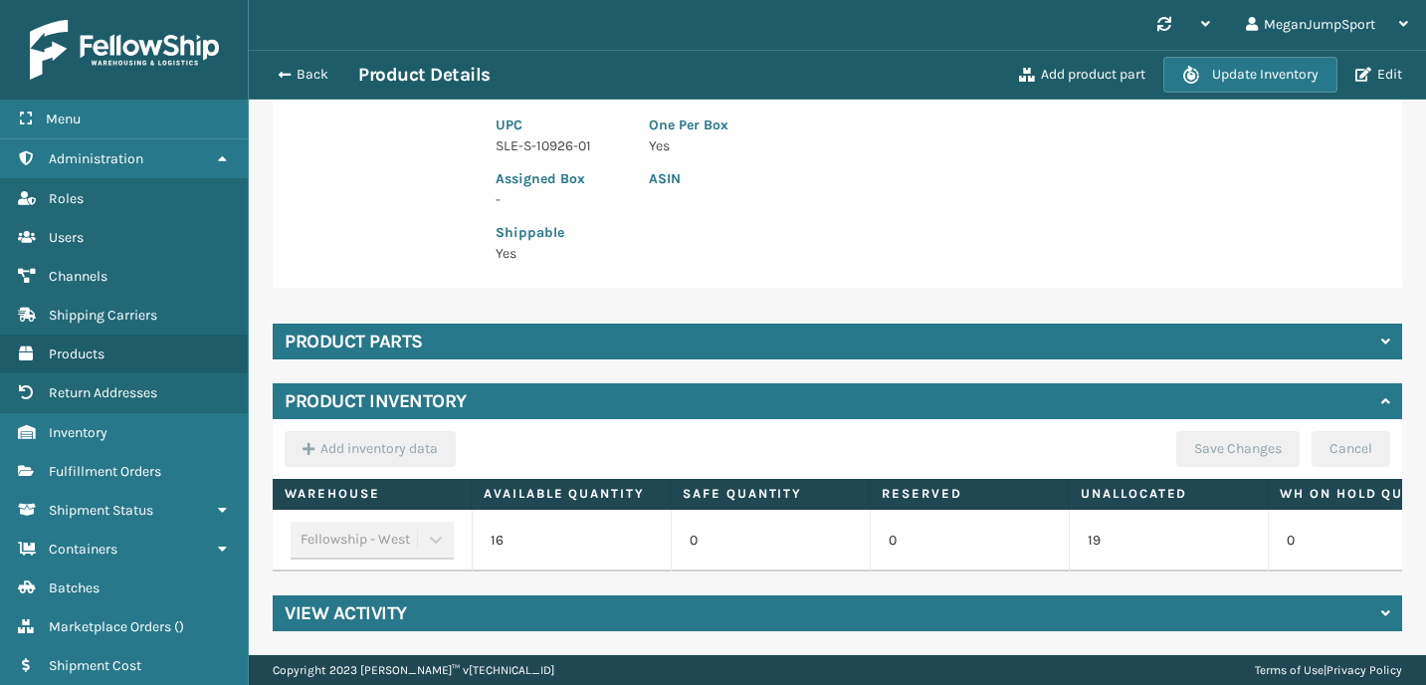
click at [414, 350] on h4 "Product parts" at bounding box center [354, 341] width 138 height 24
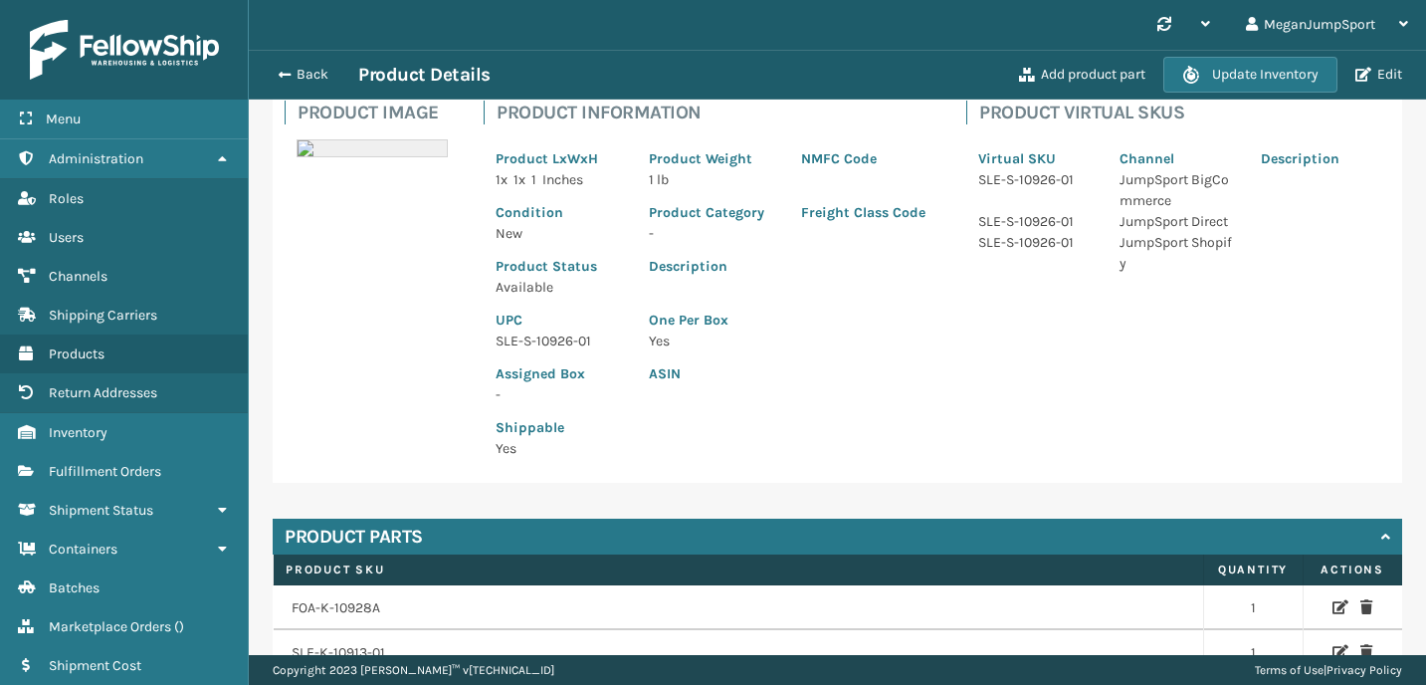
scroll to position [0, 0]
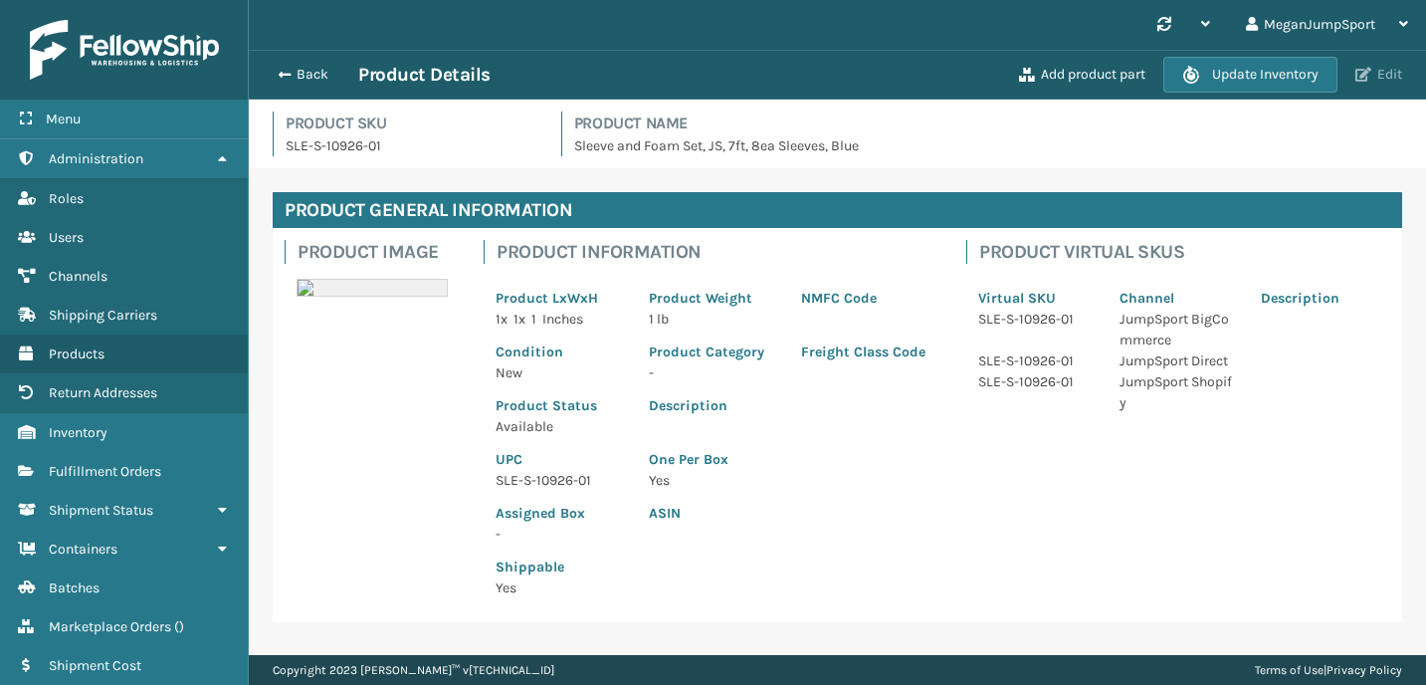
click at [1379, 69] on button "Edit" at bounding box center [1378, 75] width 59 height 18
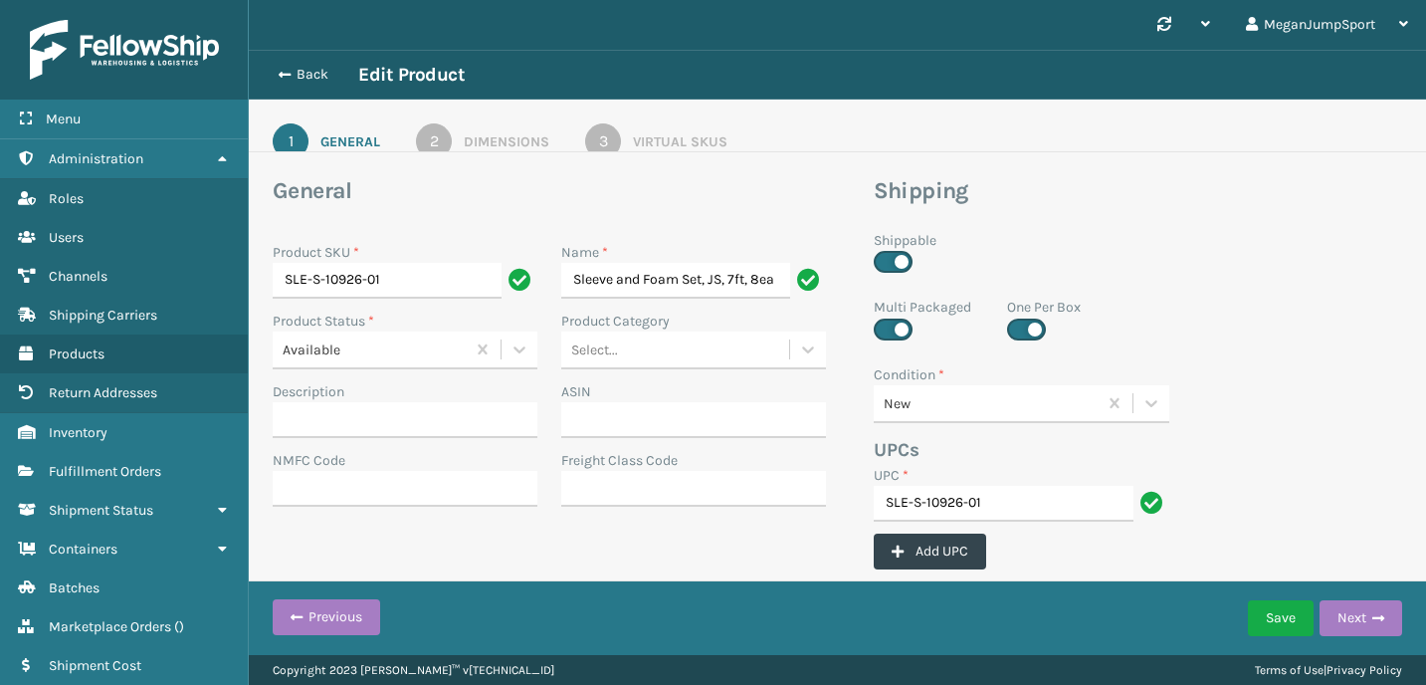
scroll to position [0, 85]
click at [1354, 634] on button "Next" at bounding box center [1360, 618] width 83 height 36
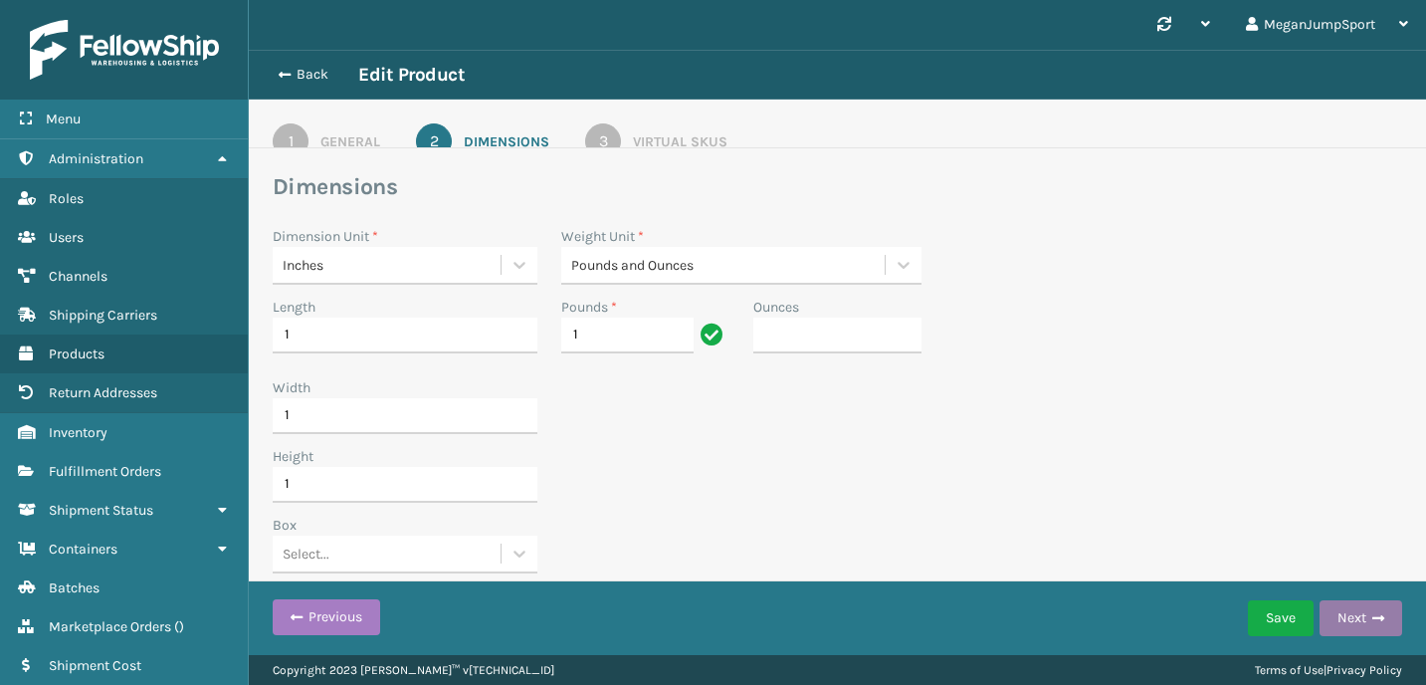
click at [1348, 628] on button "Next" at bounding box center [1360, 618] width 83 height 36
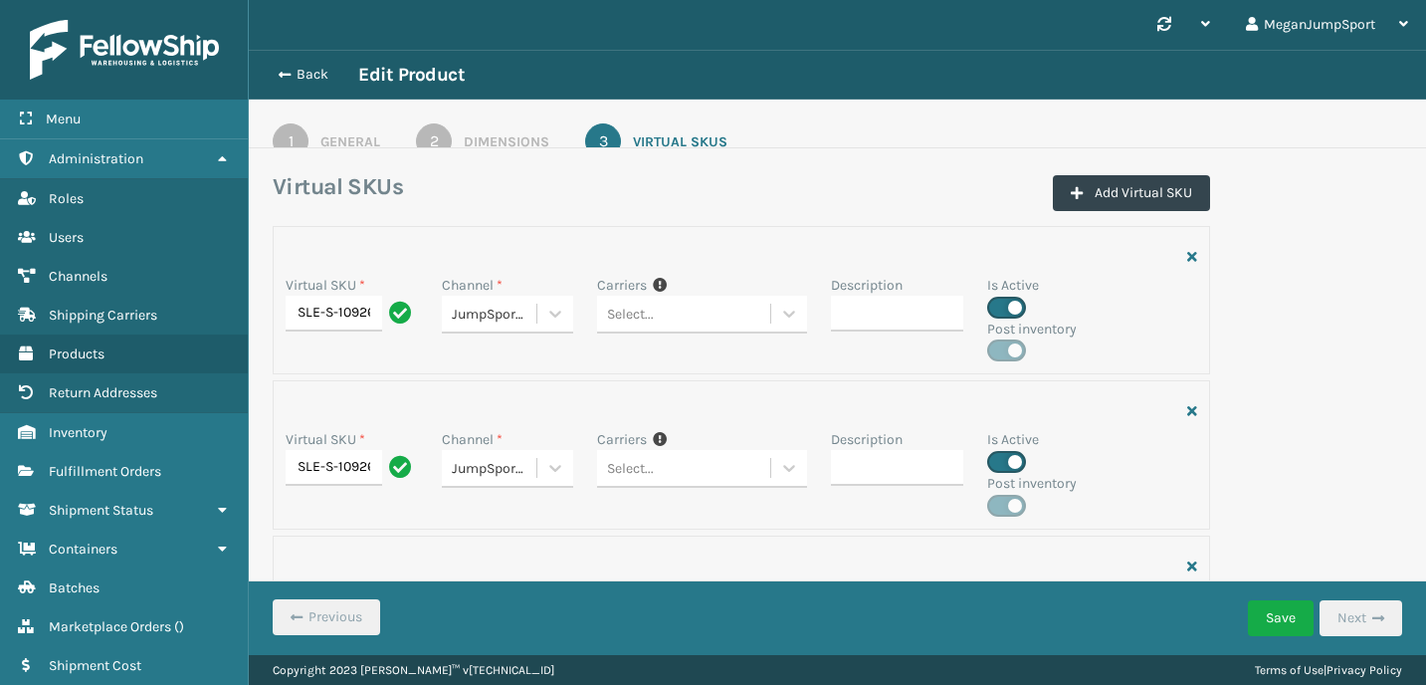
click at [320, 132] on div "General" at bounding box center [350, 141] width 60 height 21
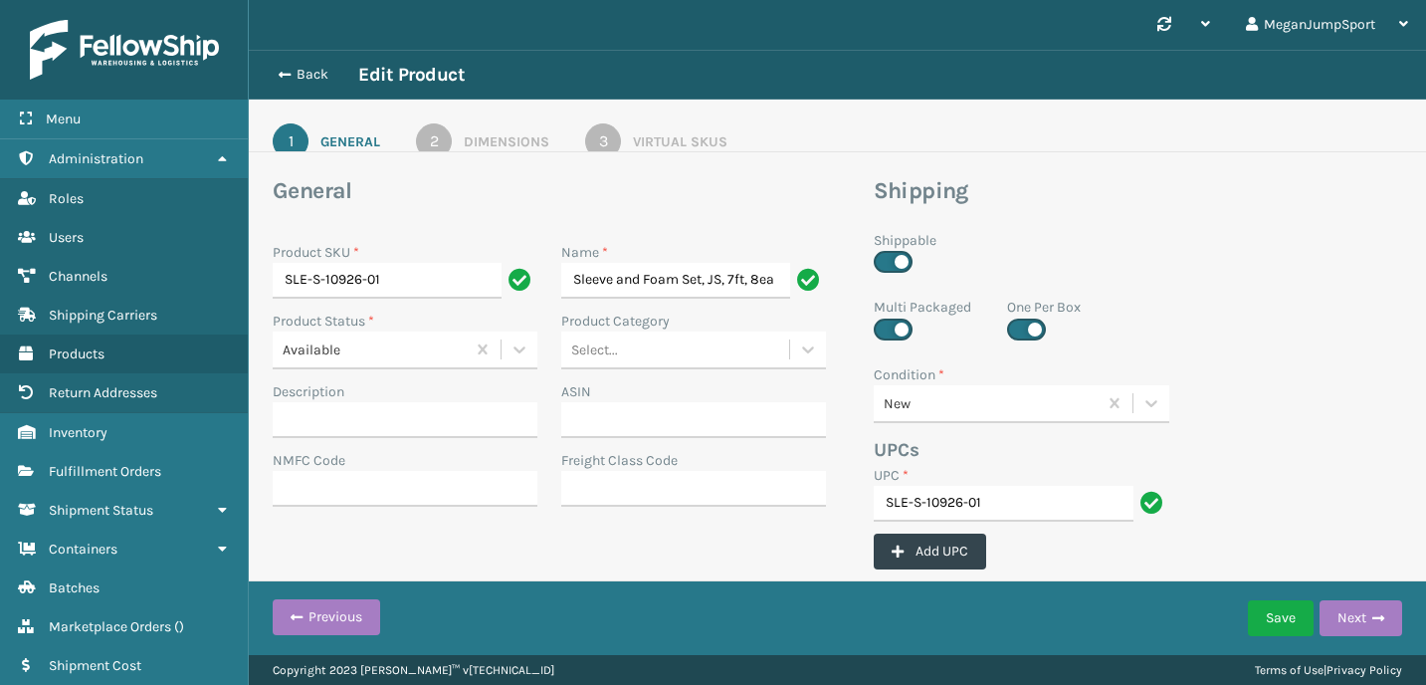
scroll to position [0, 85]
click at [301, 82] on button "Back" at bounding box center [313, 75] width 92 height 18
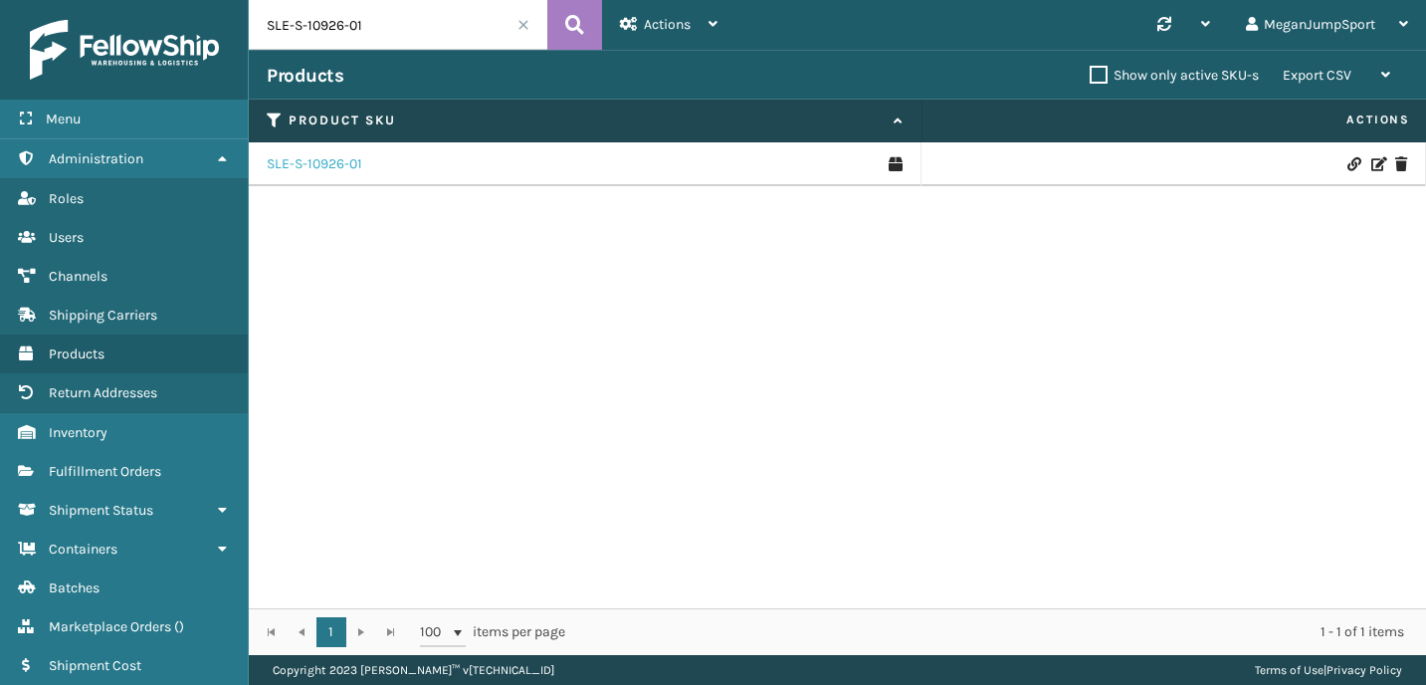
click at [338, 154] on link "SLE-S-10926-01" at bounding box center [315, 164] width 96 height 20
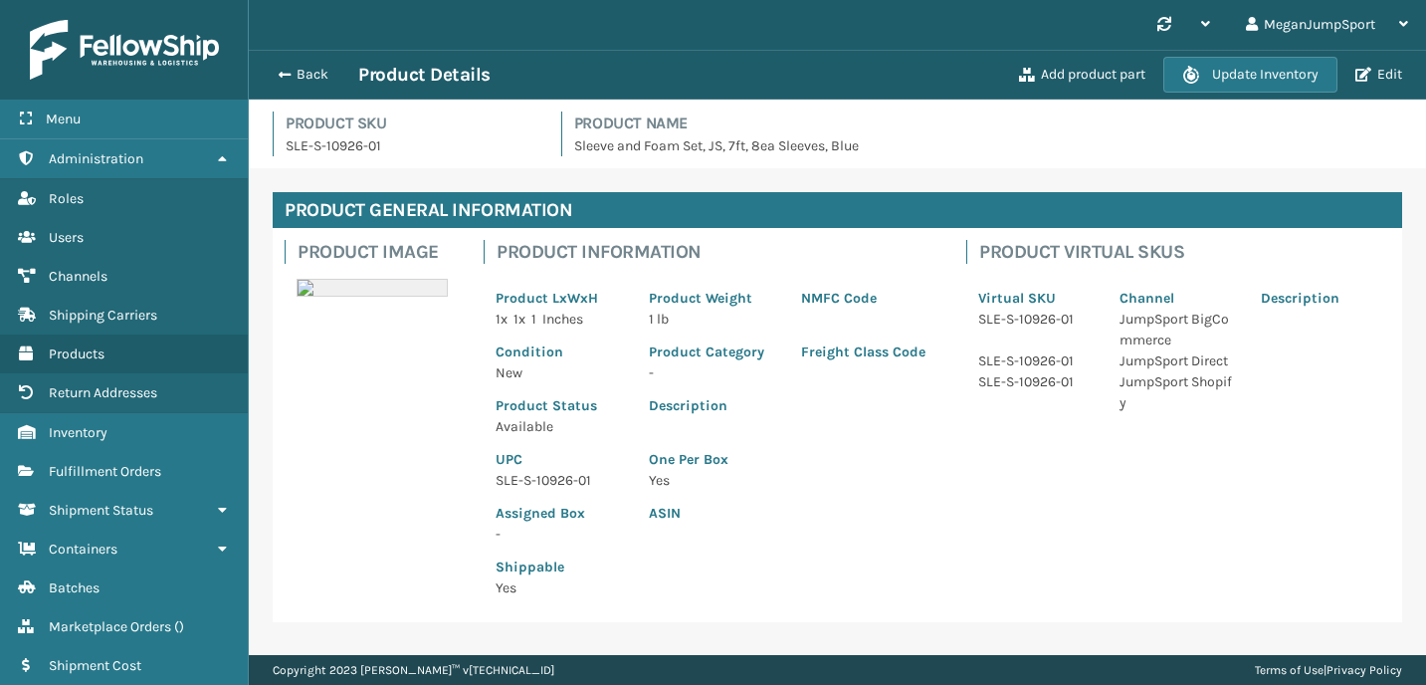
scroll to position [334, 0]
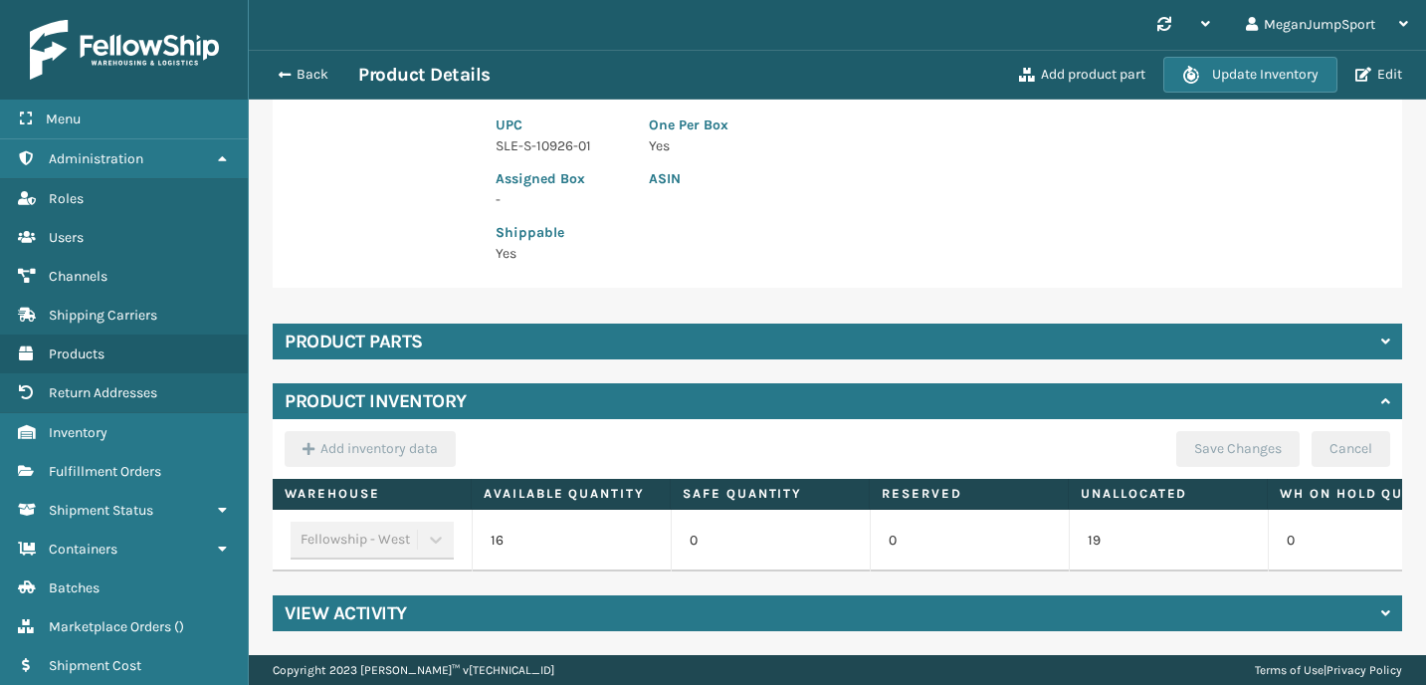
click at [415, 338] on h4 "Product parts" at bounding box center [354, 341] width 138 height 24
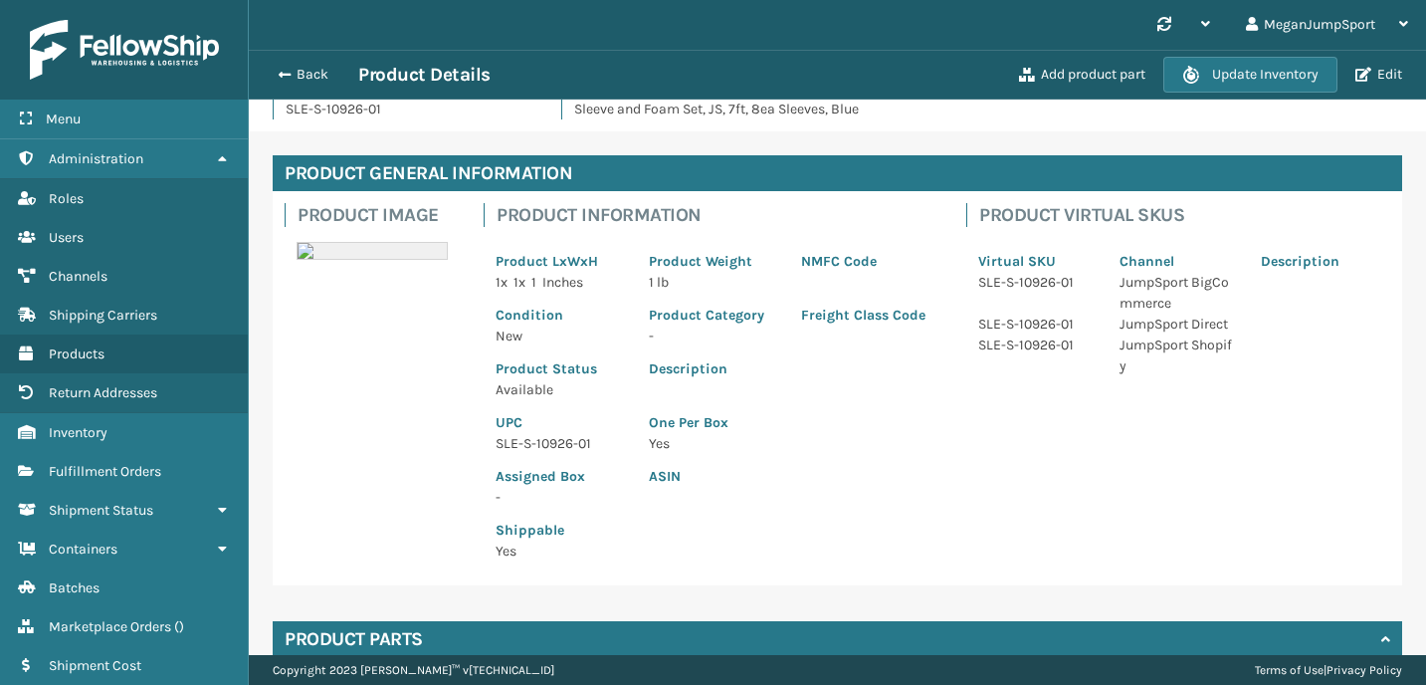
scroll to position [42, 0]
